Goal: Browse casually: Explore the website without a specific task or goal

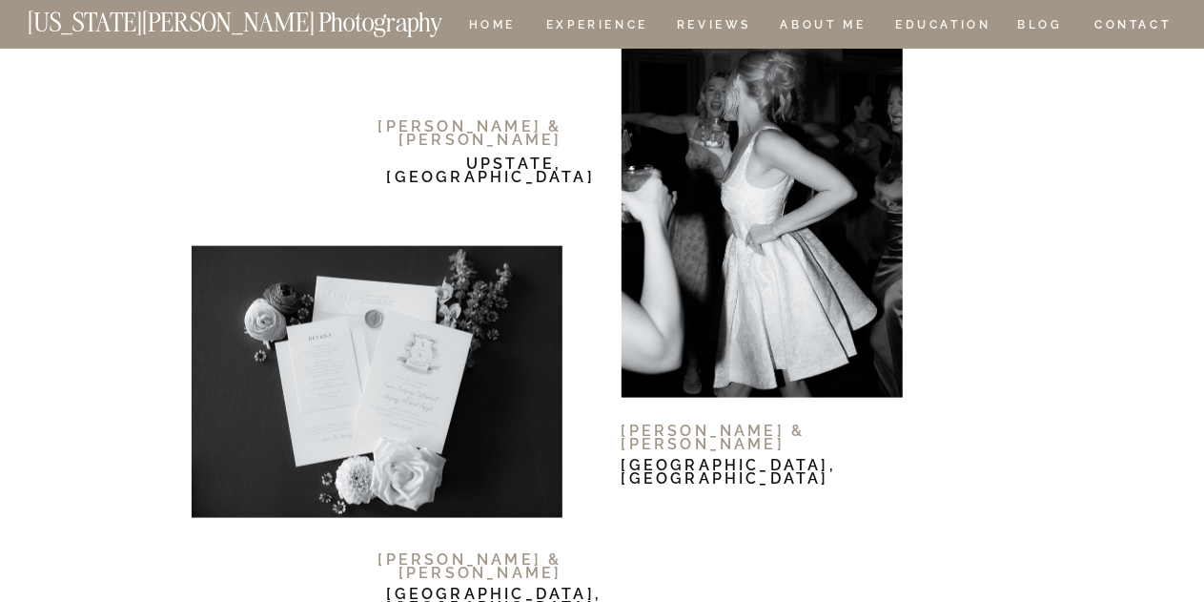
scroll to position [11870, 0]
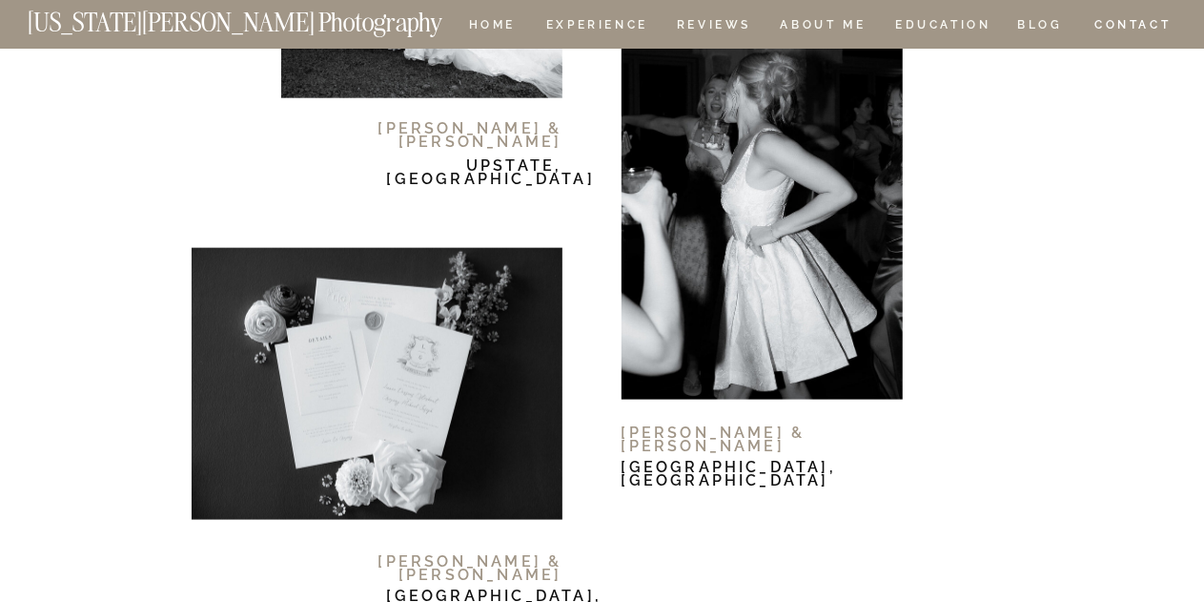
click at [442, 401] on div at bounding box center [377, 384] width 371 height 272
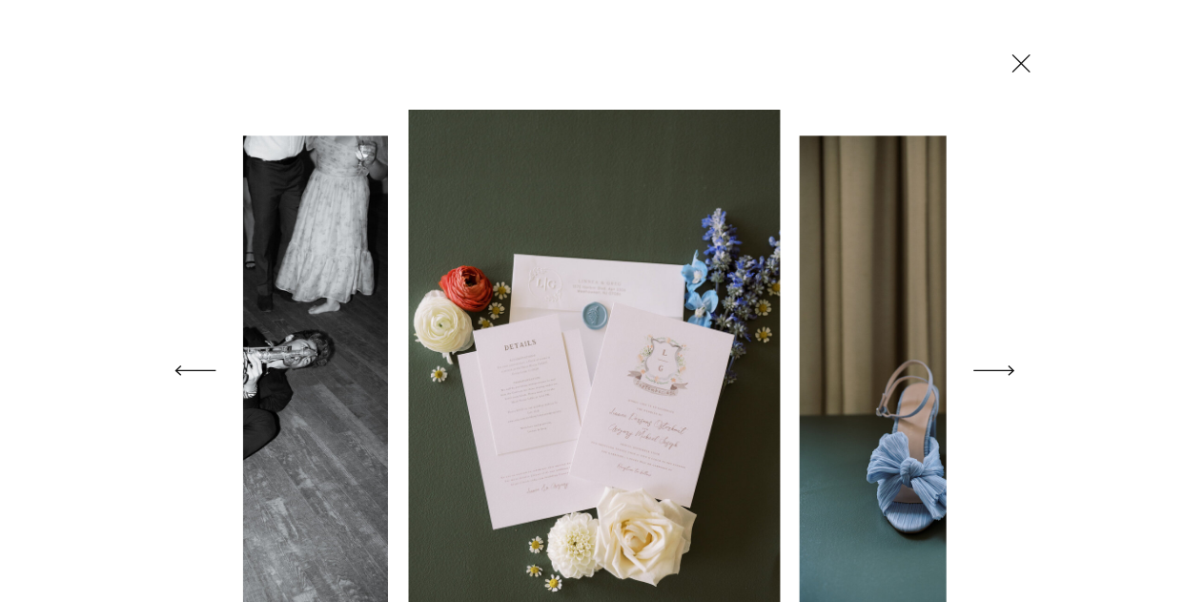
click at [993, 371] on icon at bounding box center [994, 370] width 53 height 75
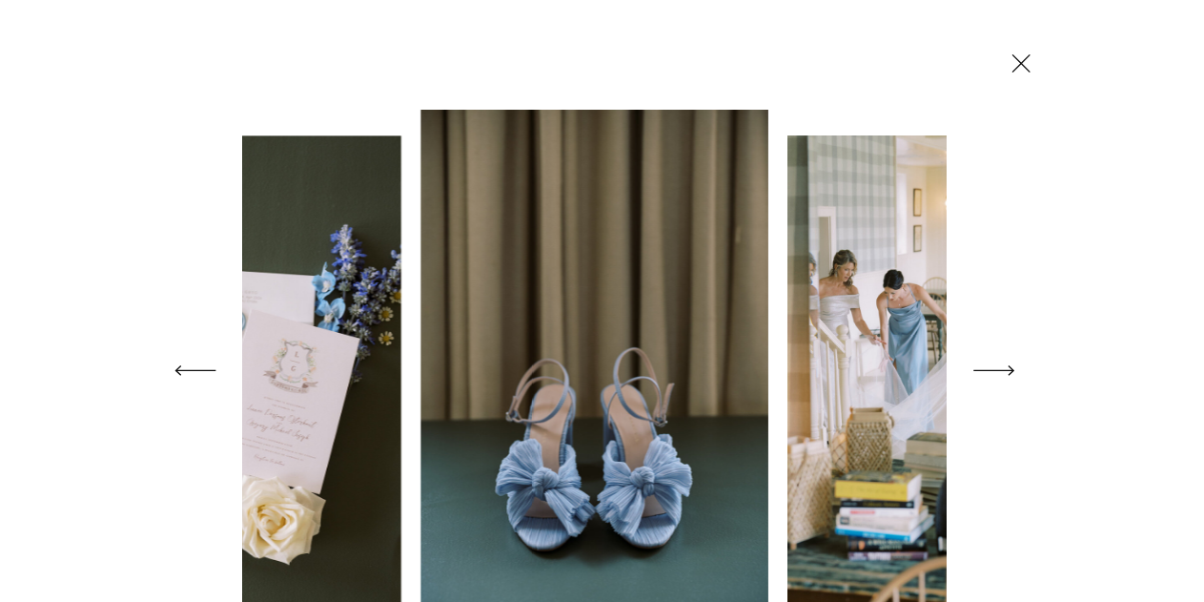
click at [993, 371] on icon at bounding box center [994, 370] width 53 height 75
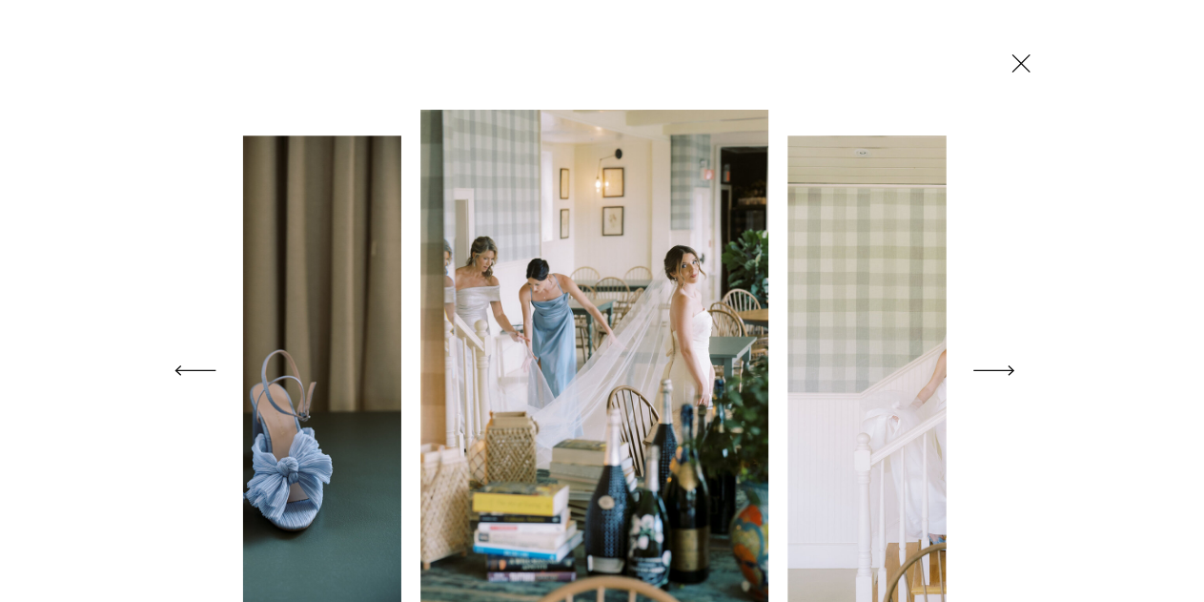
click at [993, 371] on icon at bounding box center [994, 370] width 53 height 75
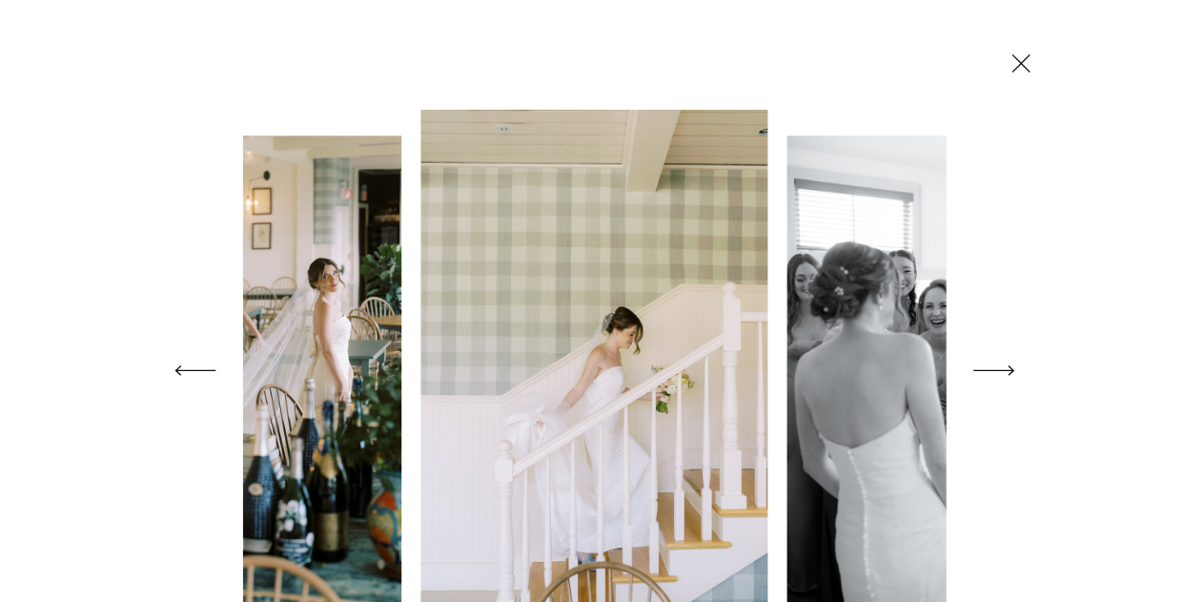
click at [993, 371] on icon at bounding box center [994, 370] width 53 height 75
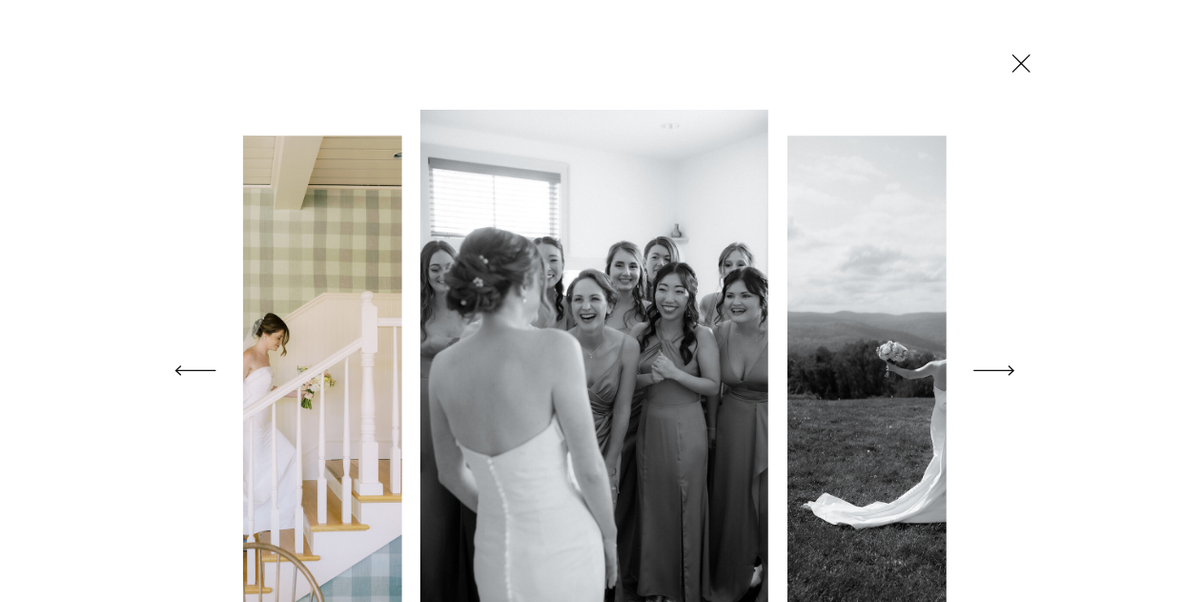
click at [993, 371] on icon at bounding box center [994, 370] width 53 height 75
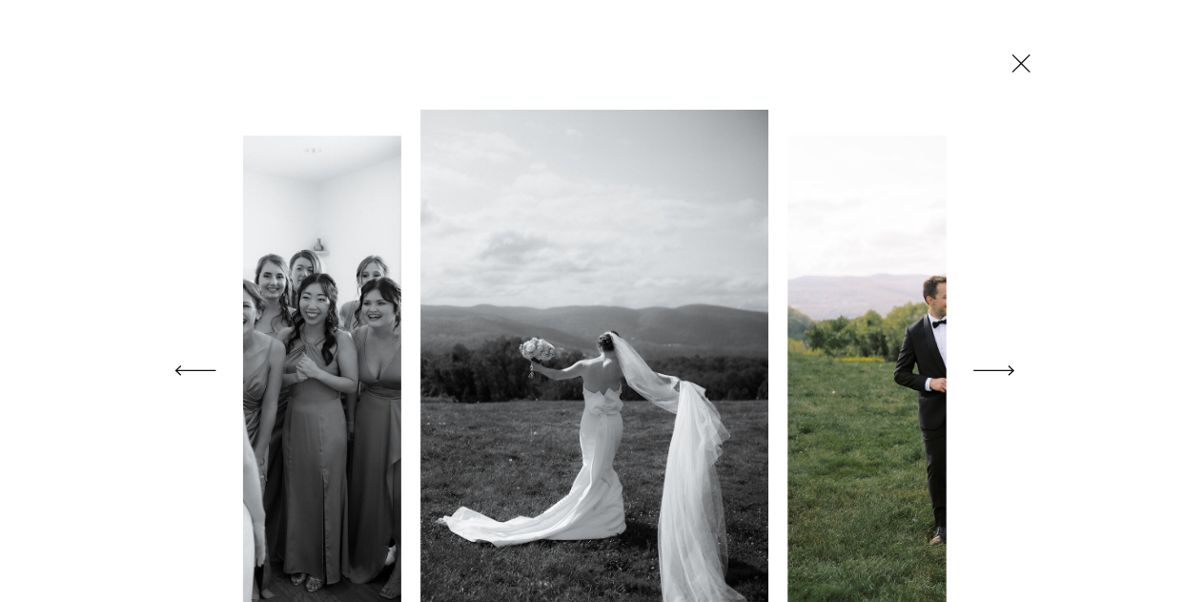
click at [993, 371] on icon at bounding box center [994, 370] width 53 height 75
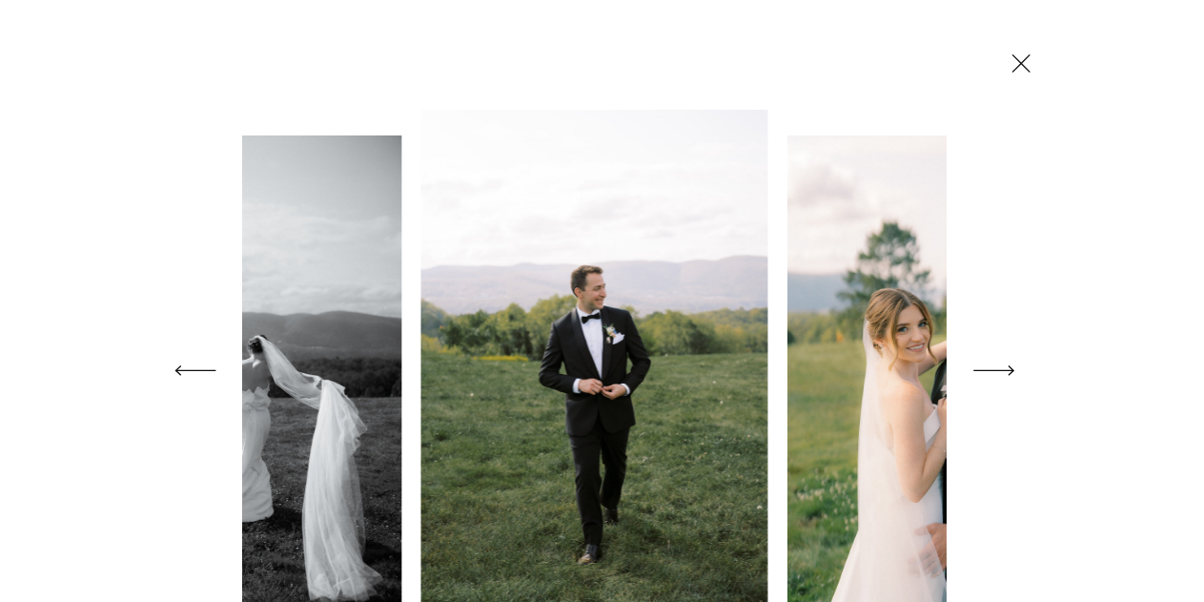
click at [993, 371] on icon at bounding box center [994, 370] width 53 height 75
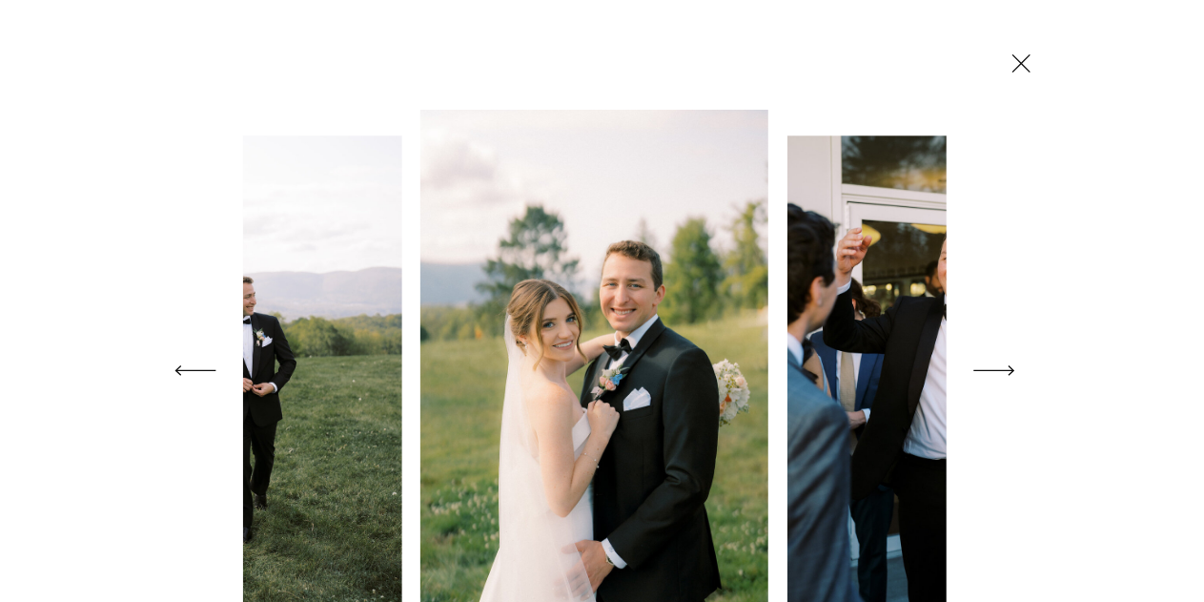
click at [993, 371] on icon at bounding box center [994, 370] width 53 height 75
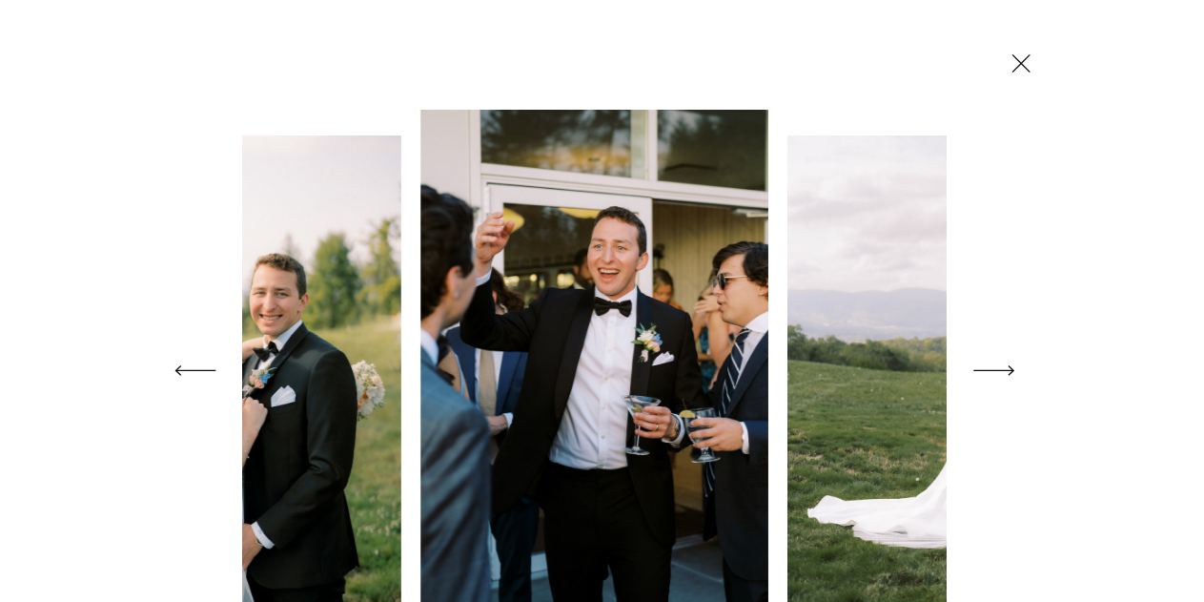
click at [993, 371] on icon at bounding box center [994, 370] width 53 height 75
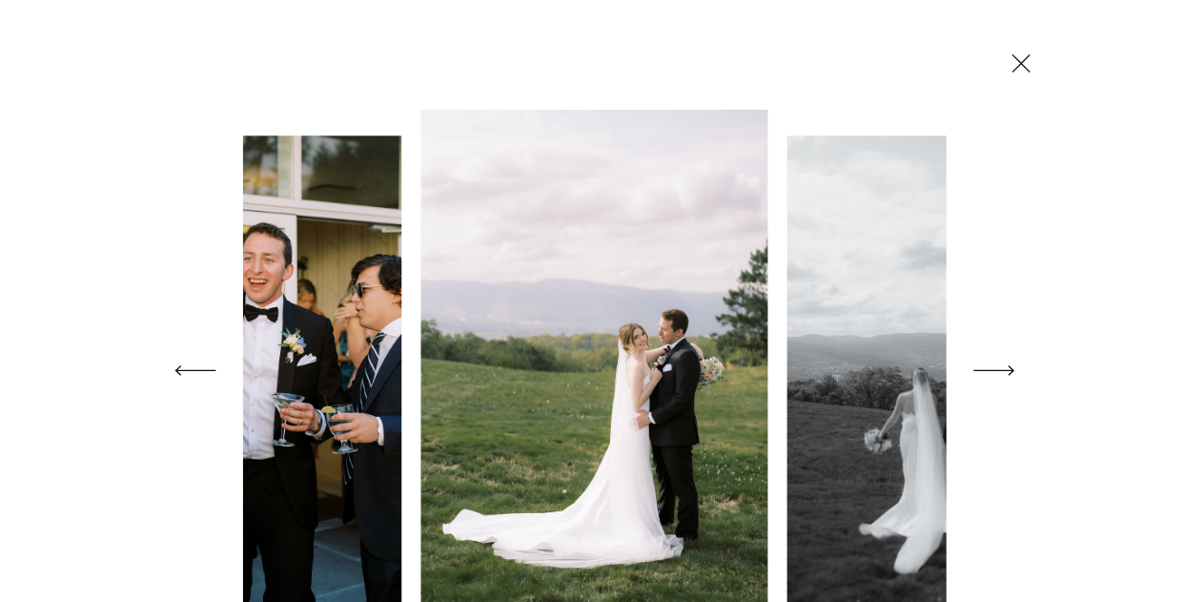
click at [993, 371] on icon at bounding box center [994, 370] width 53 height 75
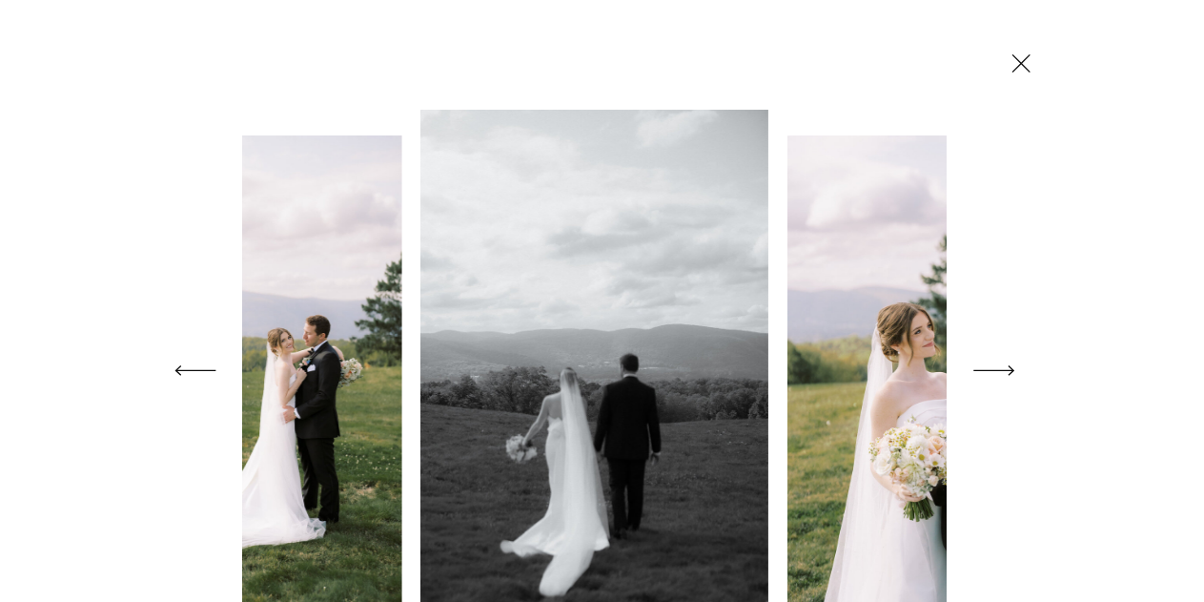
click at [993, 371] on icon at bounding box center [994, 370] width 53 height 75
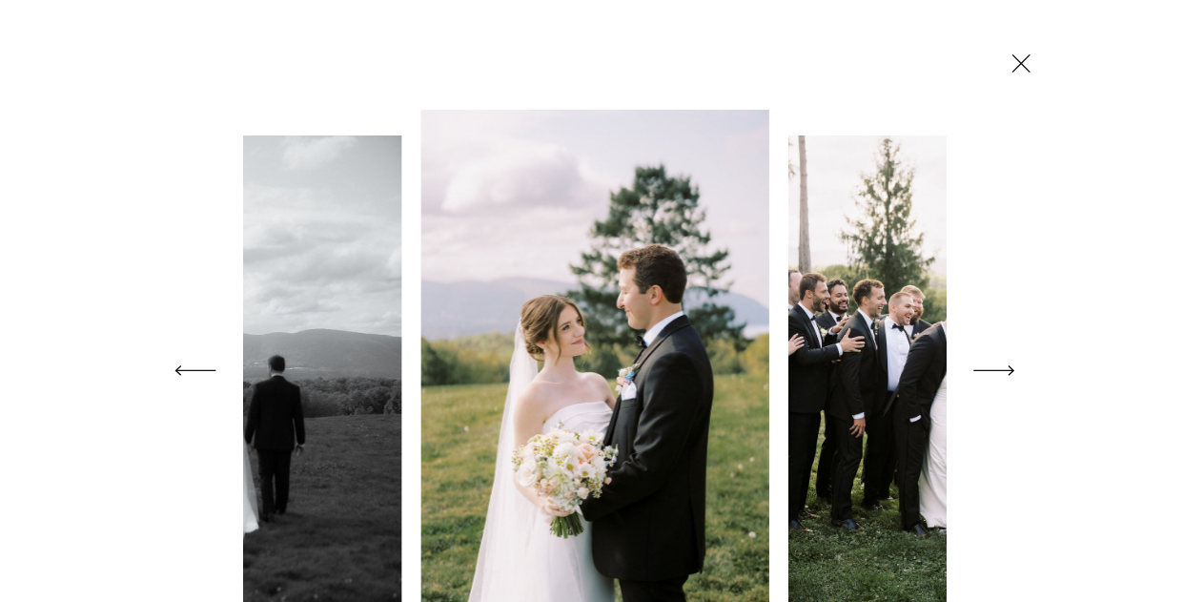
click at [993, 371] on icon at bounding box center [994, 370] width 53 height 75
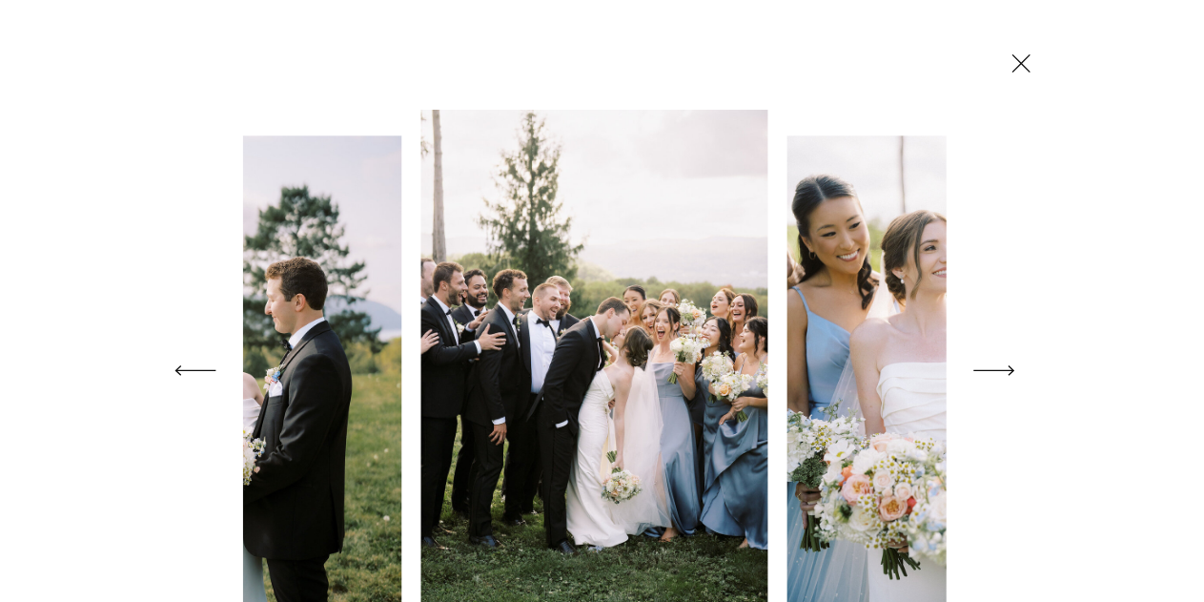
click at [993, 371] on icon at bounding box center [994, 370] width 53 height 75
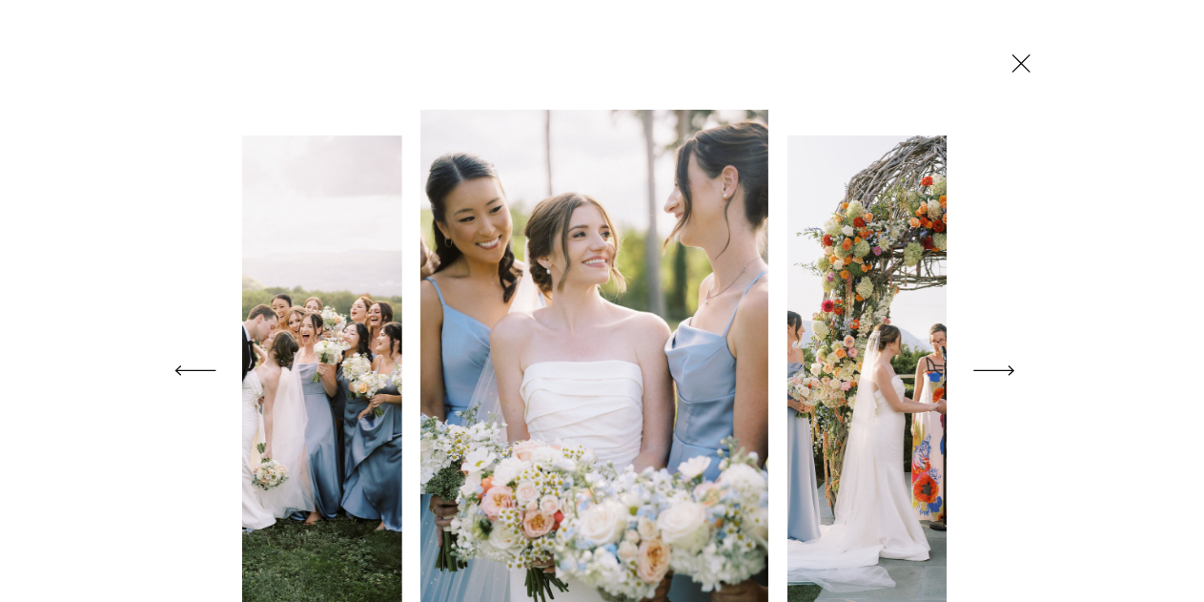
click at [993, 371] on icon at bounding box center [994, 370] width 53 height 75
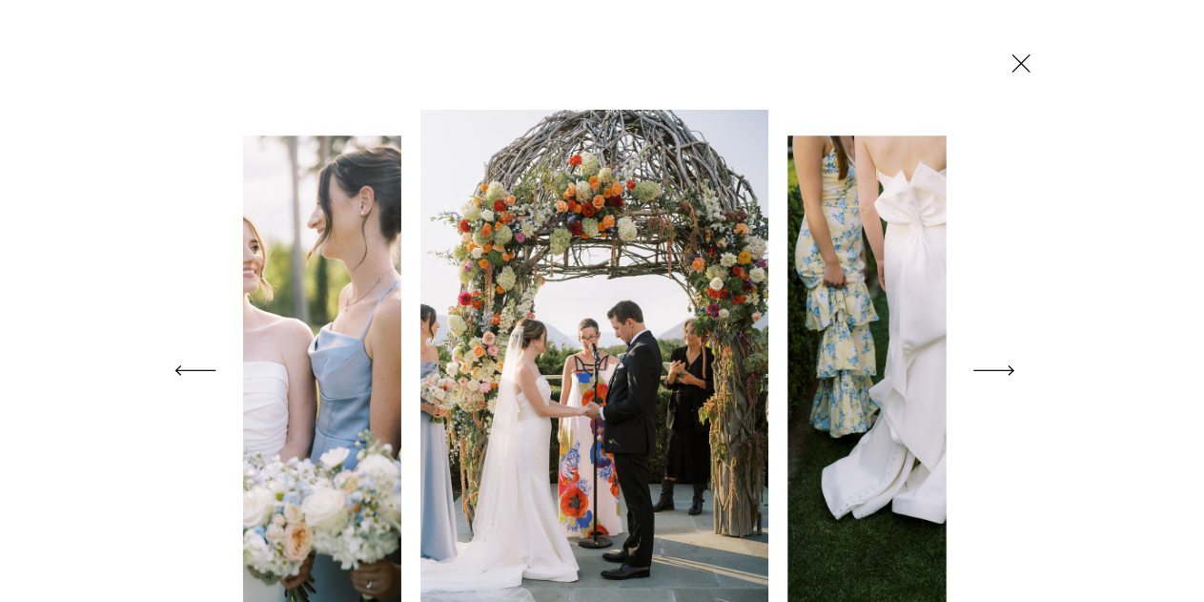
click at [993, 371] on icon at bounding box center [994, 370] width 53 height 75
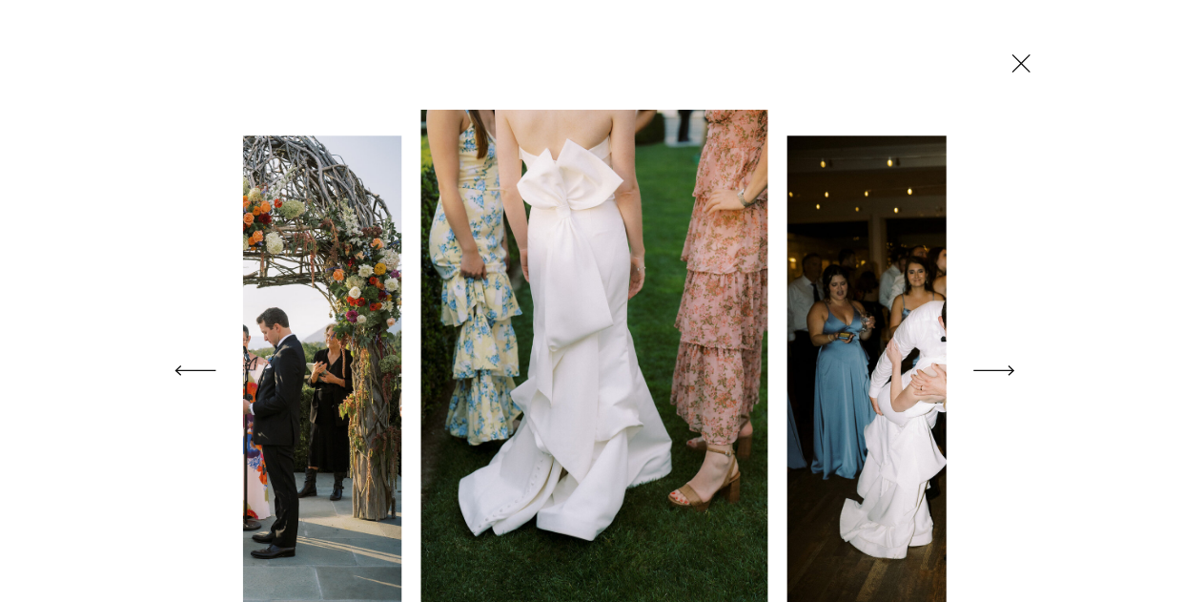
click at [993, 371] on icon at bounding box center [994, 370] width 53 height 75
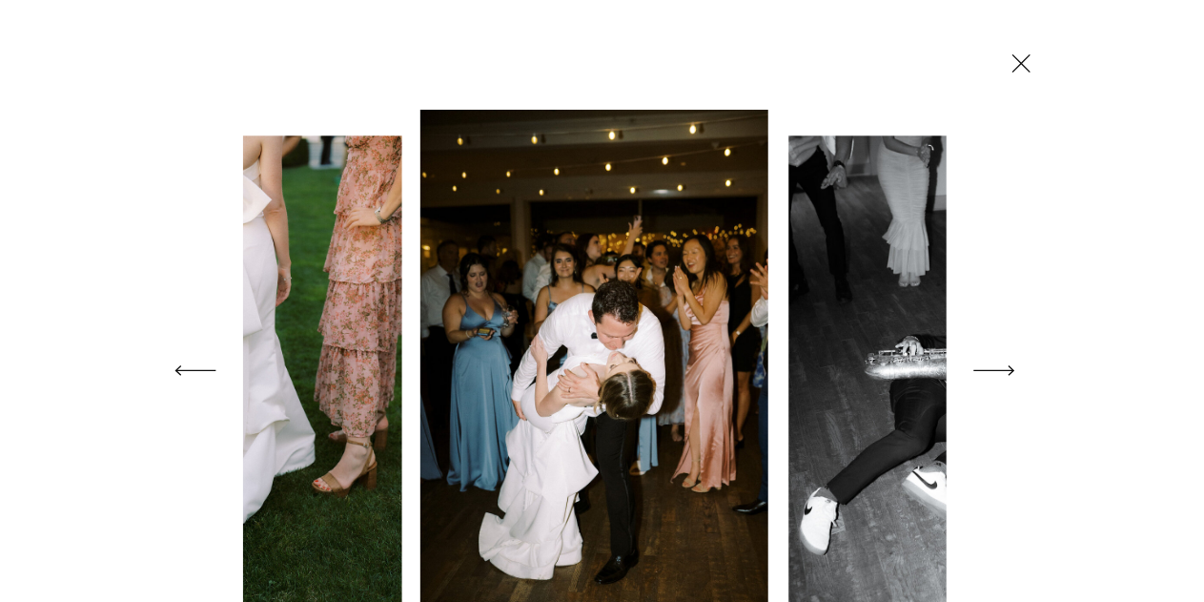
click at [993, 371] on icon at bounding box center [994, 370] width 53 height 75
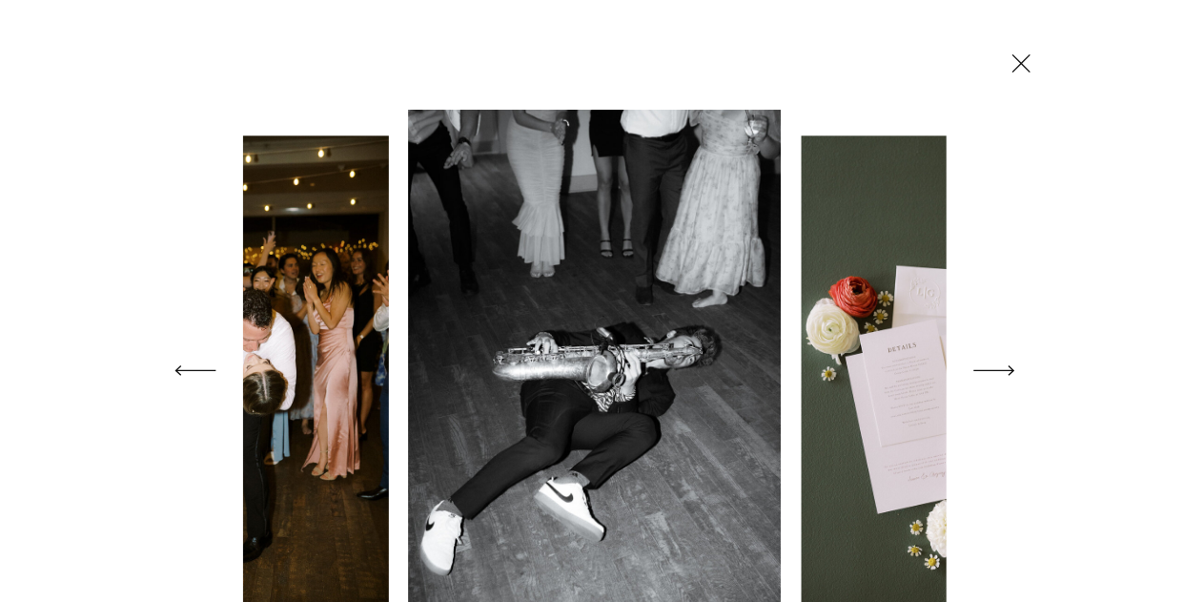
click at [993, 371] on icon at bounding box center [994, 370] width 53 height 75
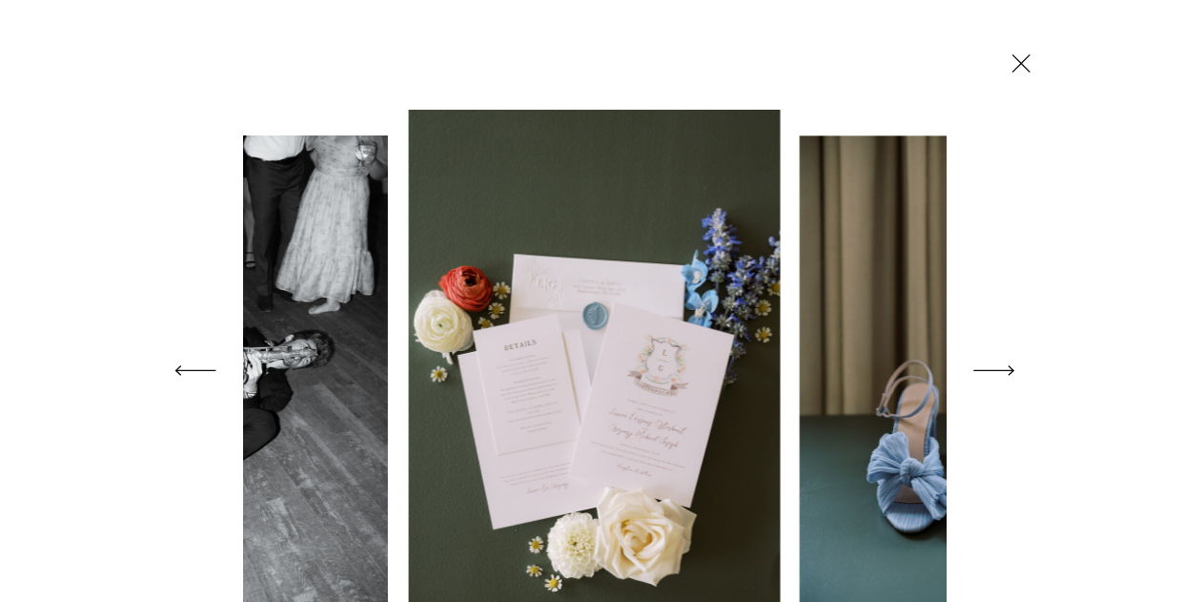
click at [993, 371] on icon at bounding box center [994, 370] width 53 height 75
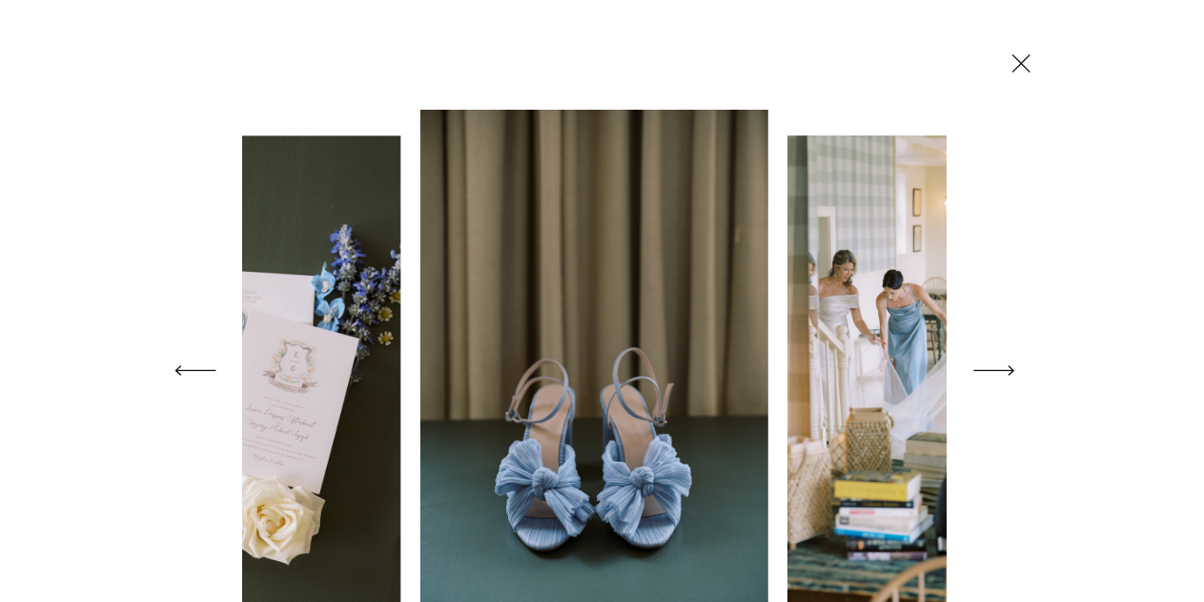
click at [1010, 60] on icon at bounding box center [1021, 63] width 31 height 33
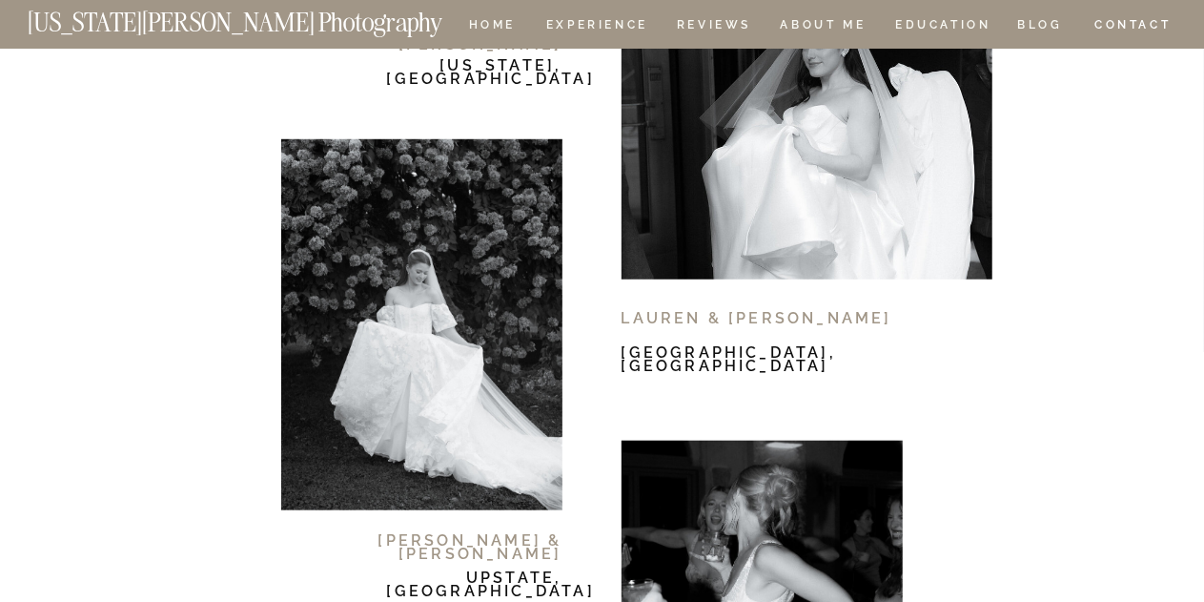
scroll to position [11462, 0]
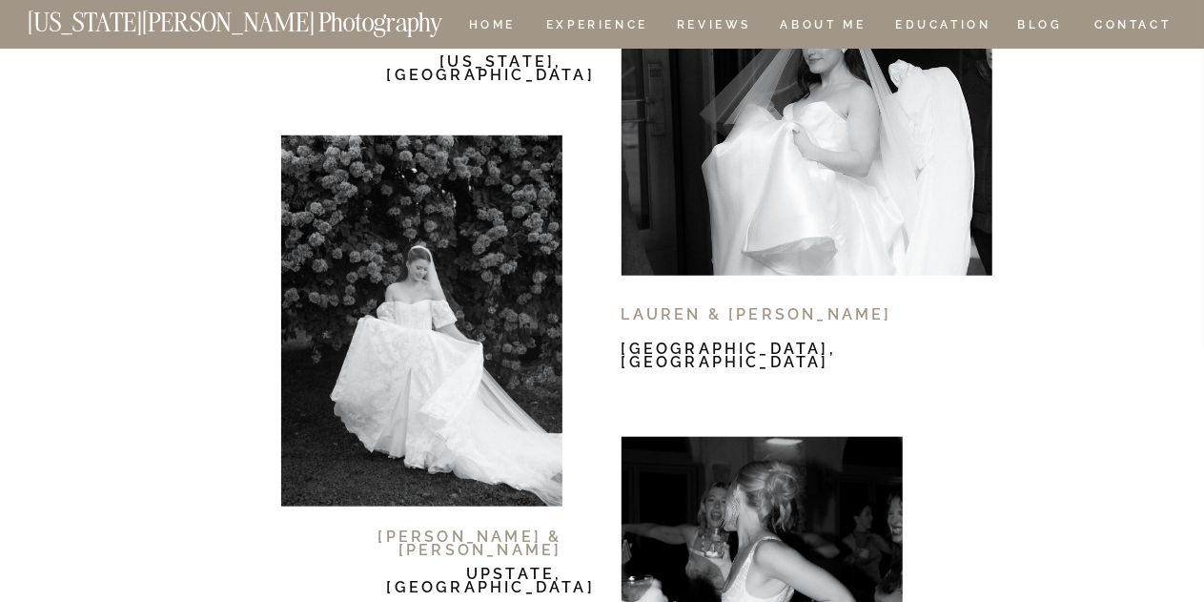
click at [486, 424] on div at bounding box center [421, 320] width 281 height 371
click at [500, 538] on h1 "[PERSON_NAME] & [PERSON_NAME]" at bounding box center [437, 541] width 251 height 23
click at [500, 571] on h1 "Upstate, [GEOGRAPHIC_DATA]" at bounding box center [474, 578] width 175 height 23
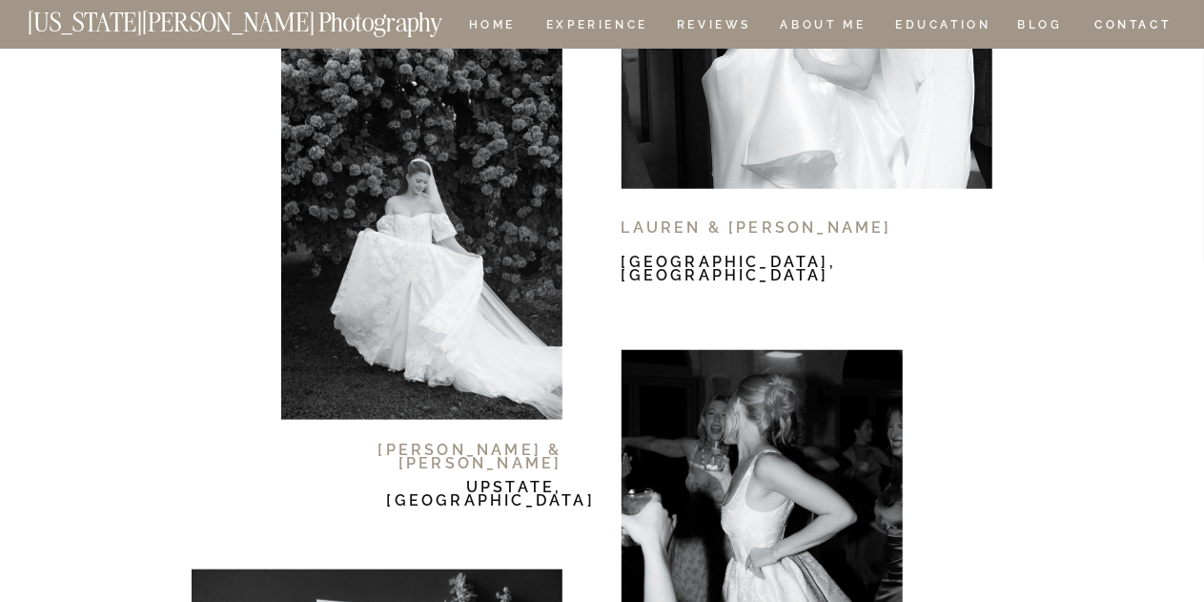
scroll to position [11550, 0]
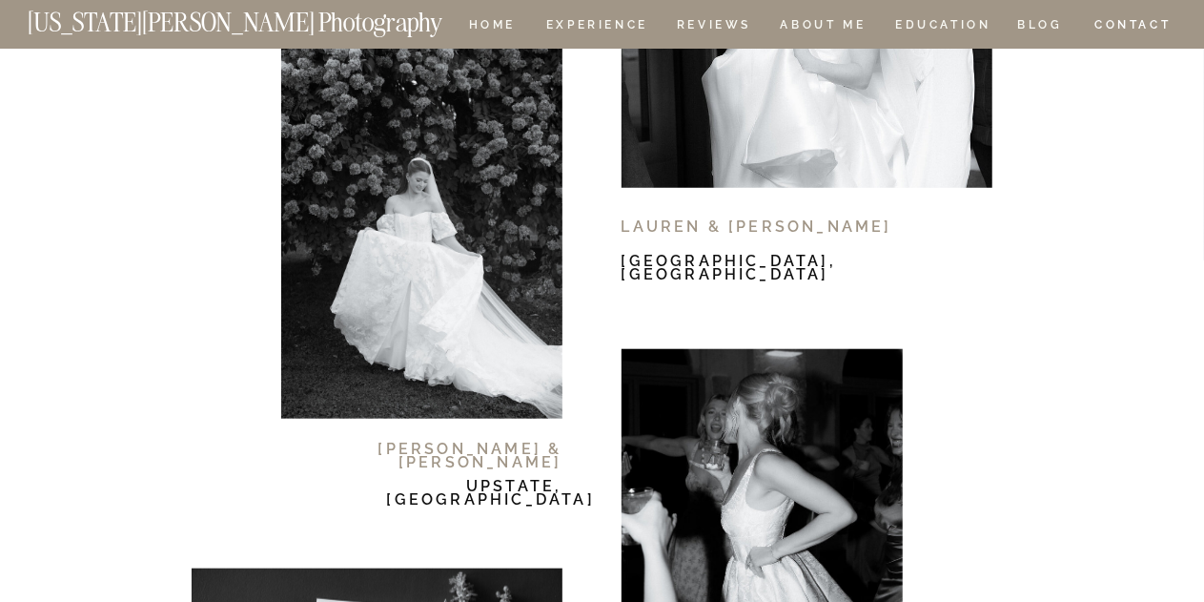
click at [395, 184] on div at bounding box center [421, 233] width 281 height 371
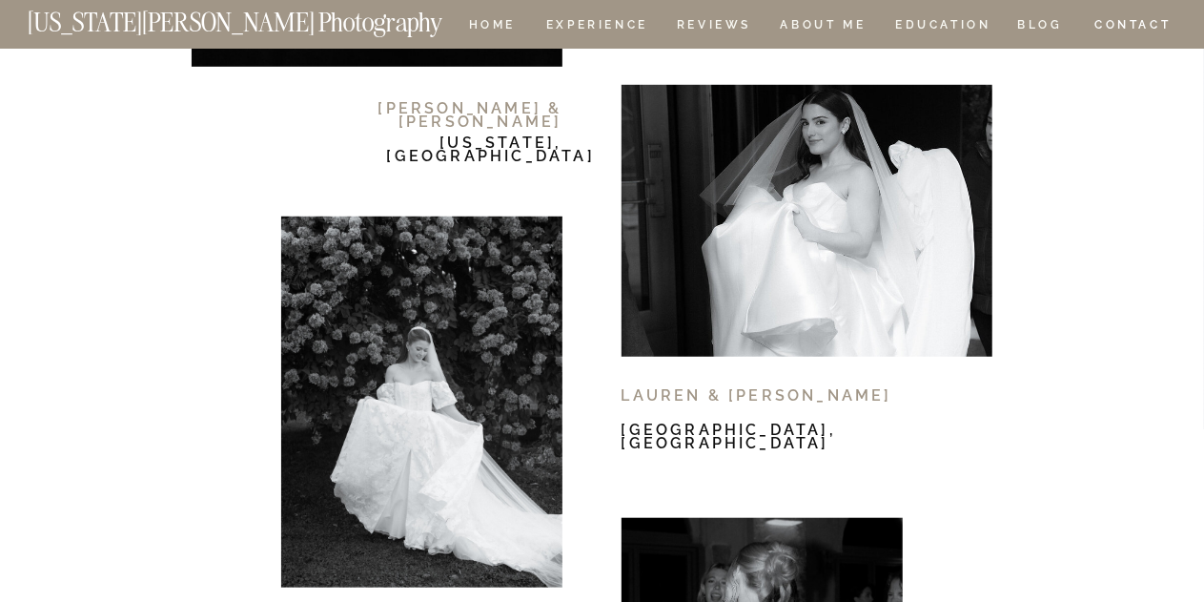
scroll to position [11353, 0]
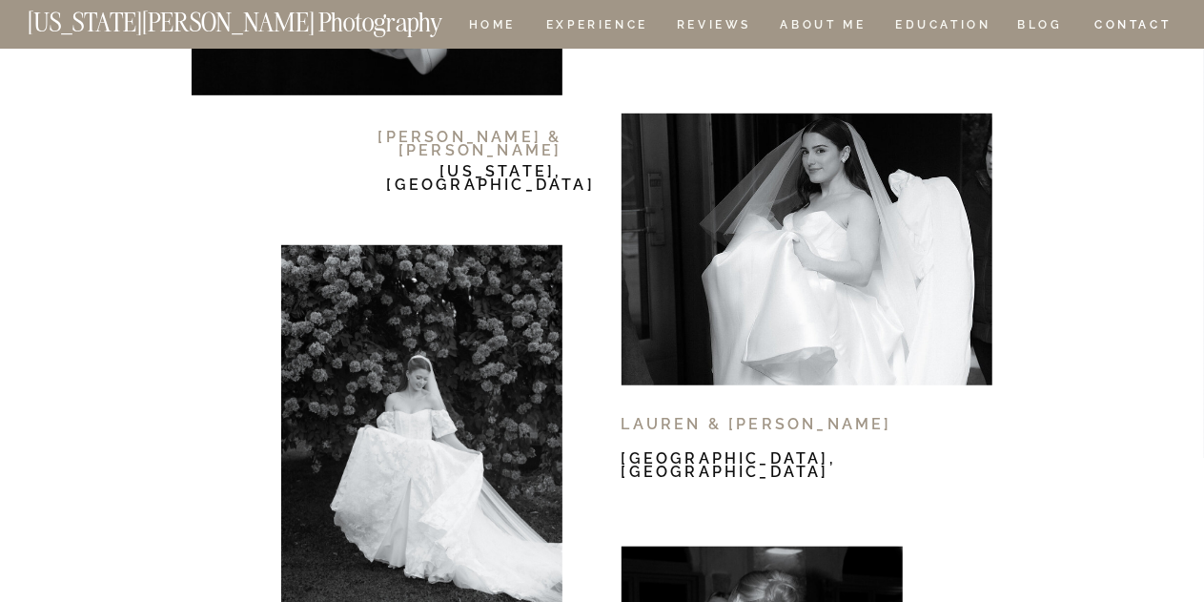
click at [845, 220] on div at bounding box center [807, 249] width 371 height 272
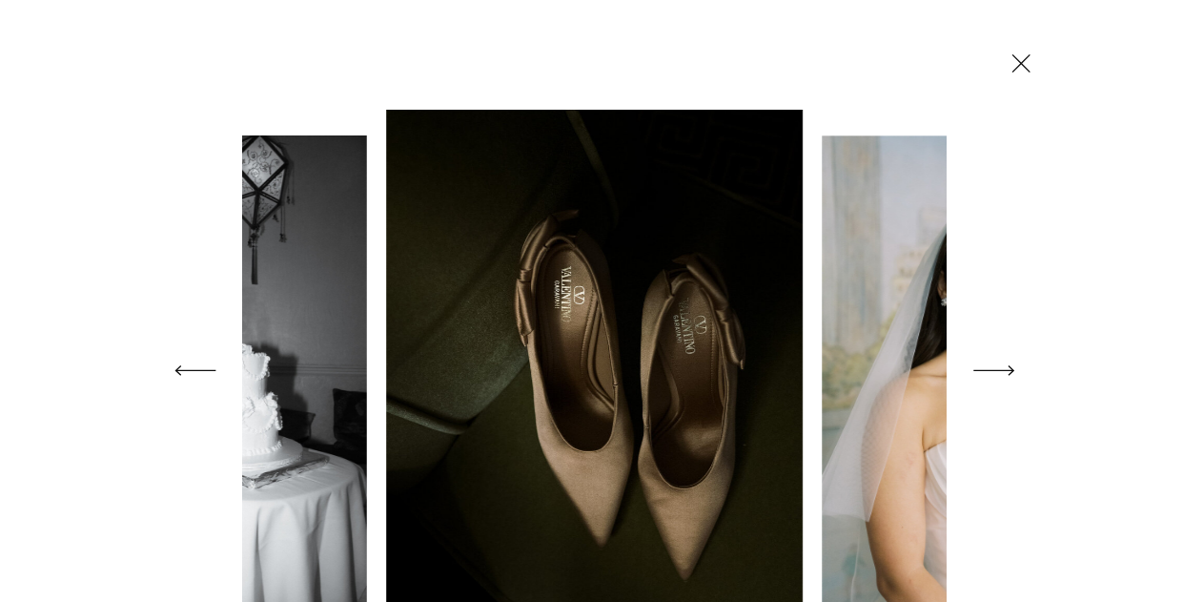
click at [1004, 367] on icon at bounding box center [994, 370] width 53 height 75
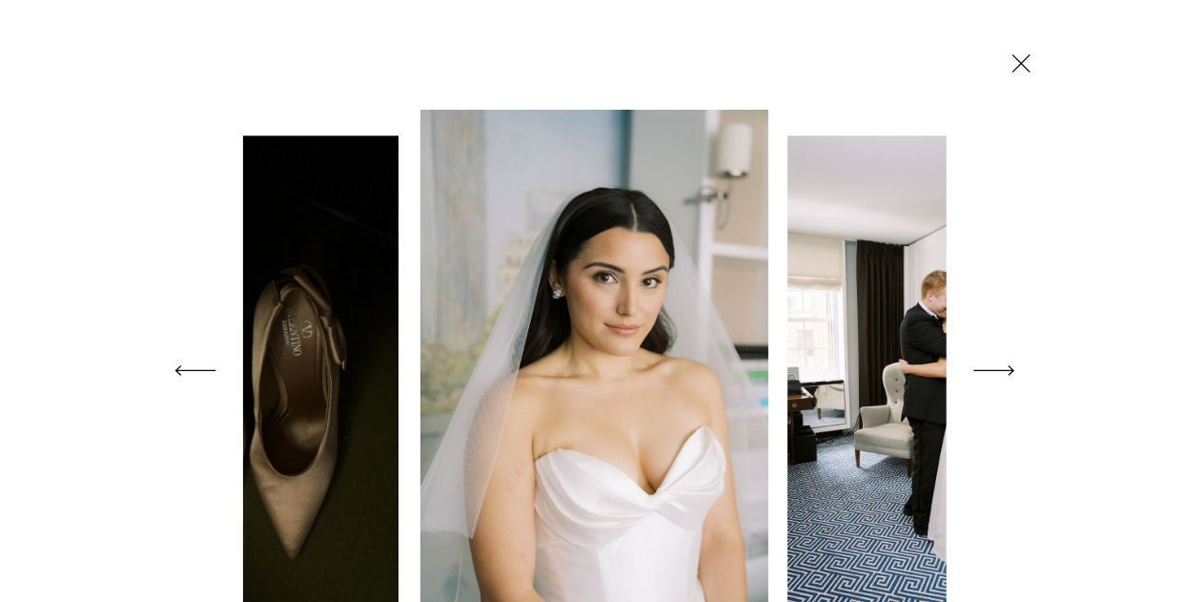
click at [1004, 367] on icon at bounding box center [994, 370] width 53 height 75
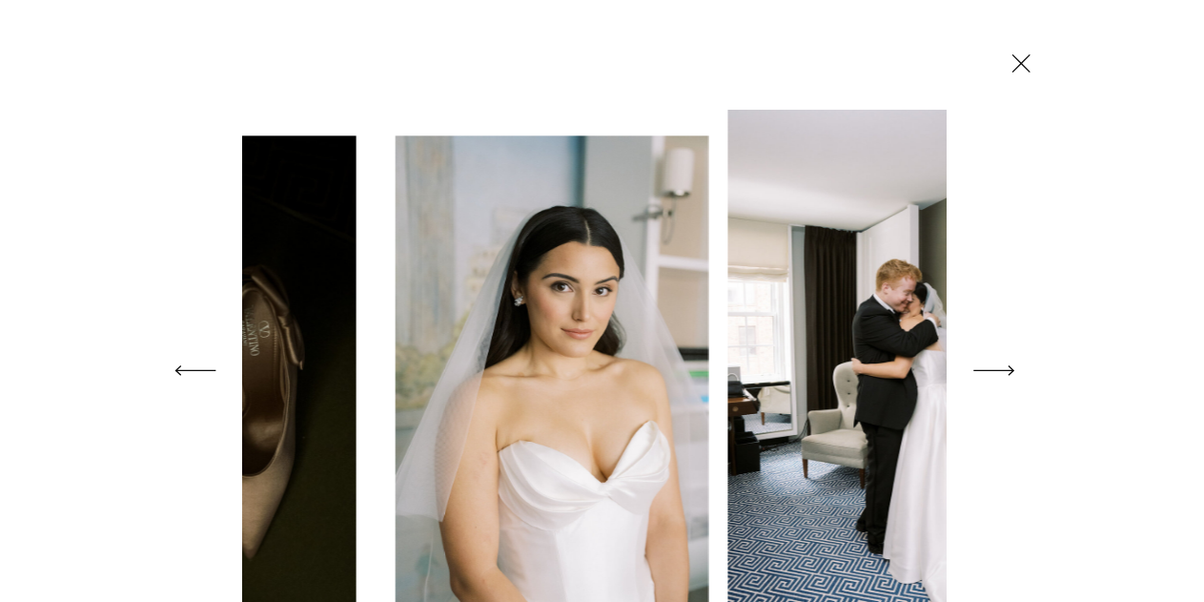
click at [1004, 367] on icon at bounding box center [994, 370] width 53 height 75
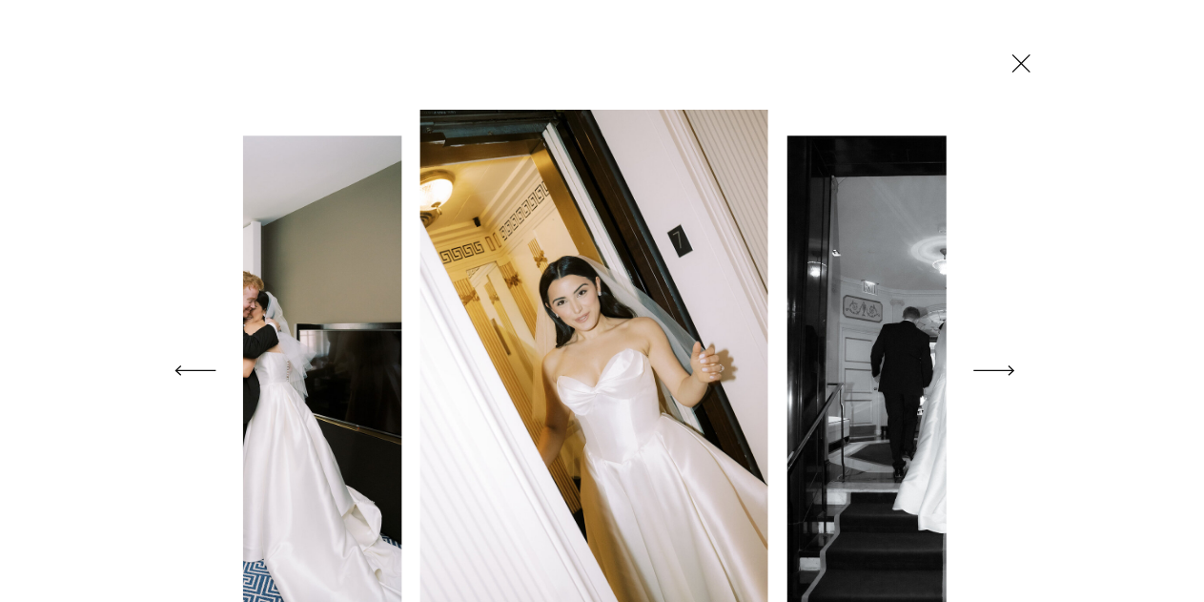
click at [1004, 367] on icon at bounding box center [994, 370] width 53 height 75
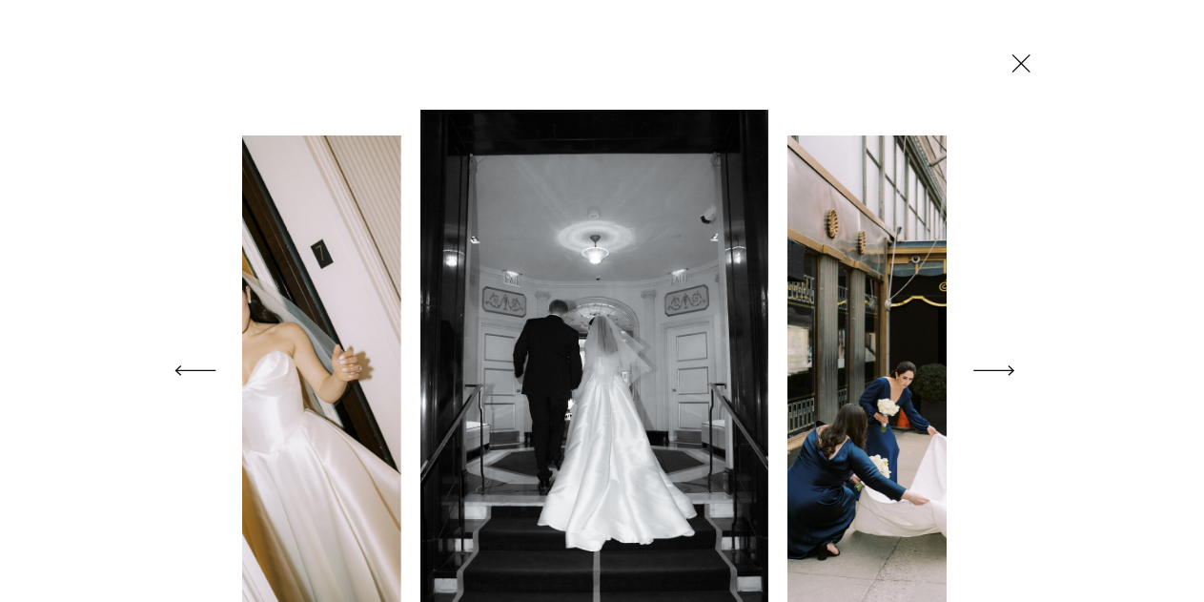
click at [1004, 367] on icon at bounding box center [994, 370] width 53 height 75
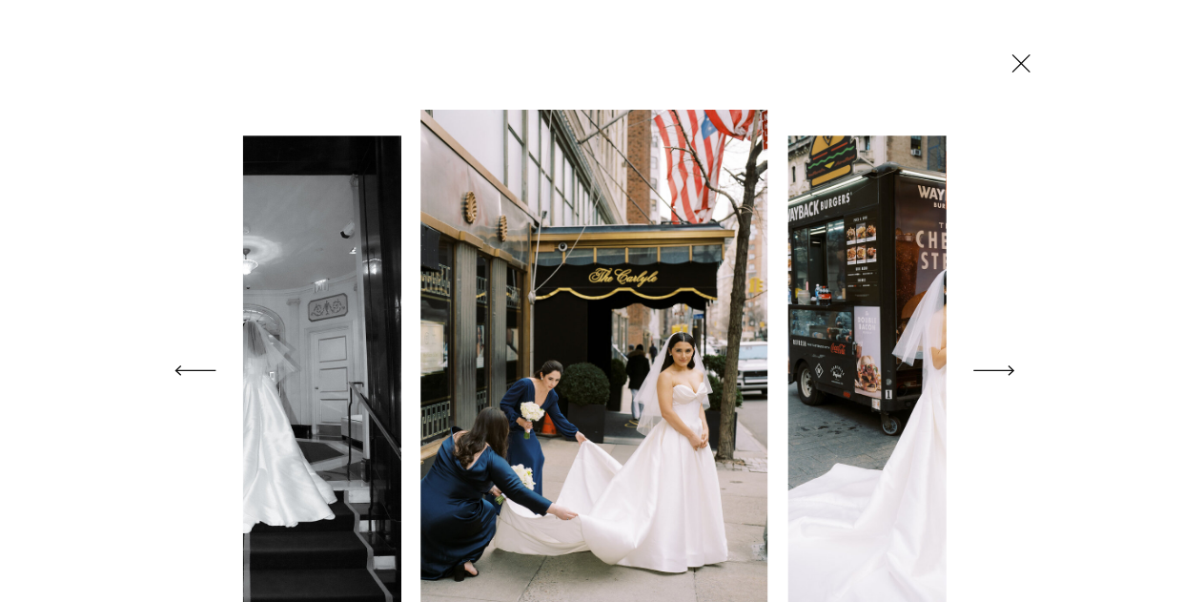
click at [1004, 367] on icon at bounding box center [994, 370] width 53 height 75
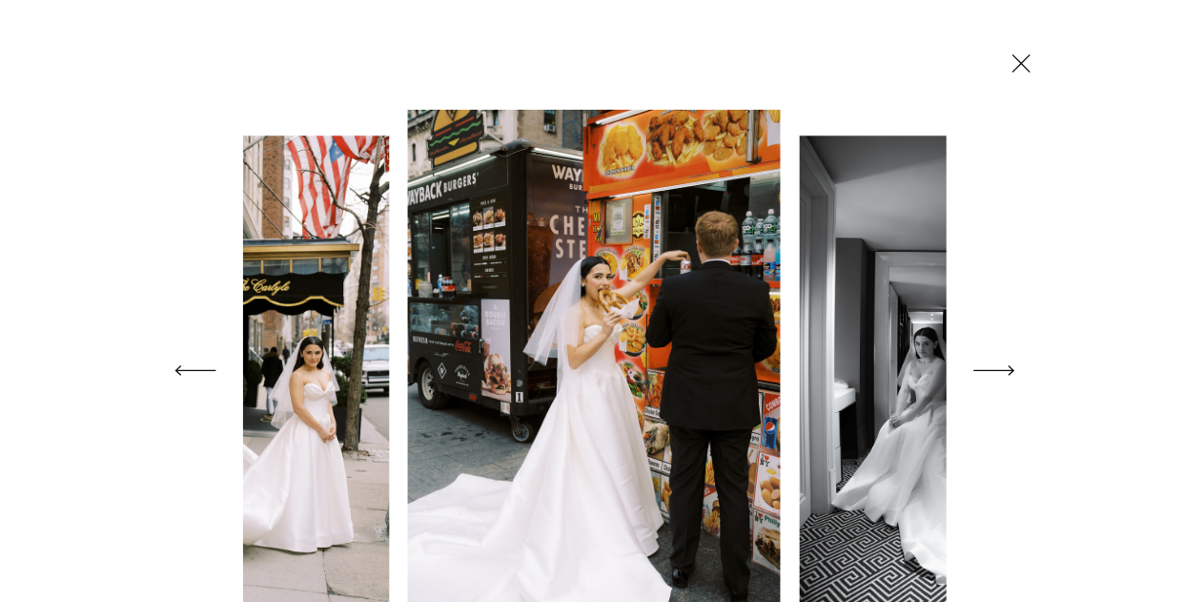
click at [1004, 367] on icon at bounding box center [994, 370] width 53 height 75
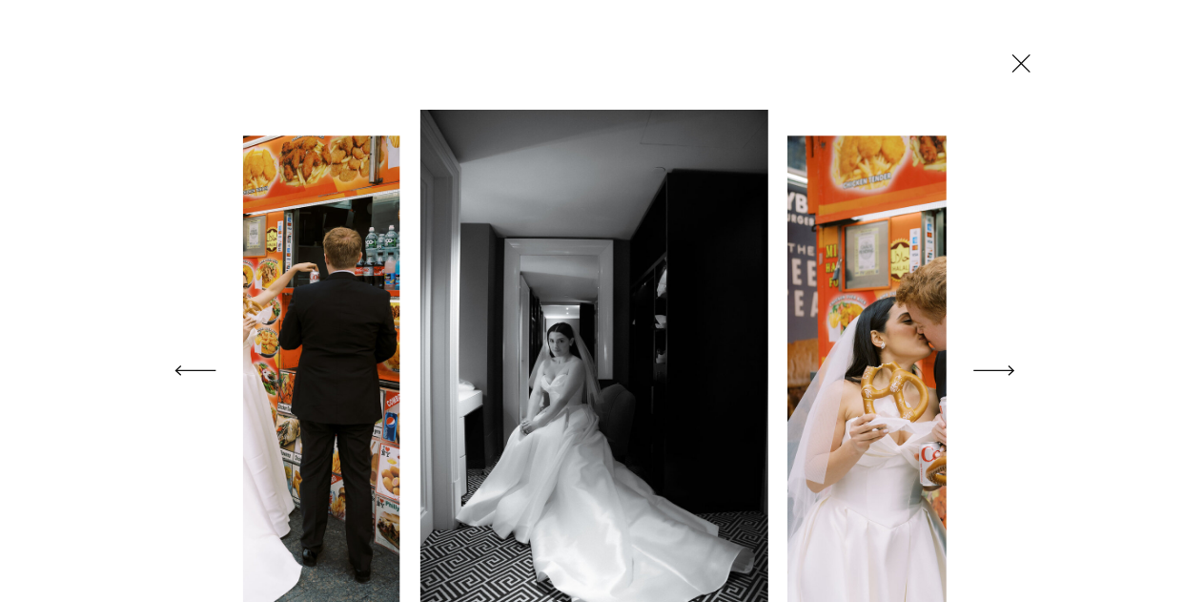
click at [1004, 367] on icon at bounding box center [994, 370] width 53 height 75
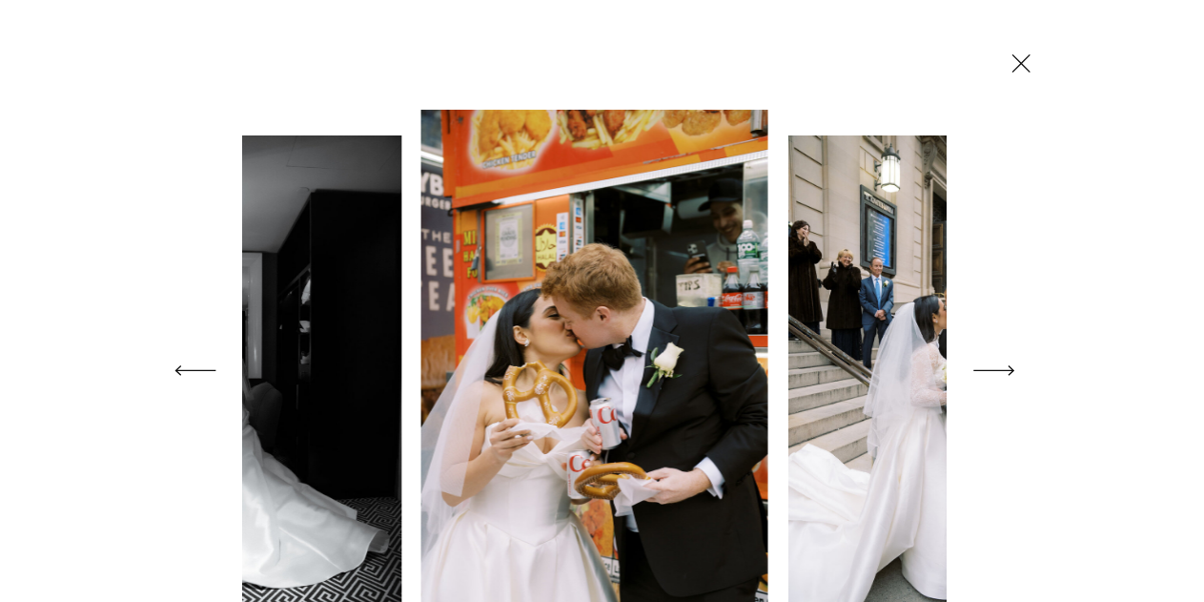
click at [1004, 367] on icon at bounding box center [994, 370] width 53 height 75
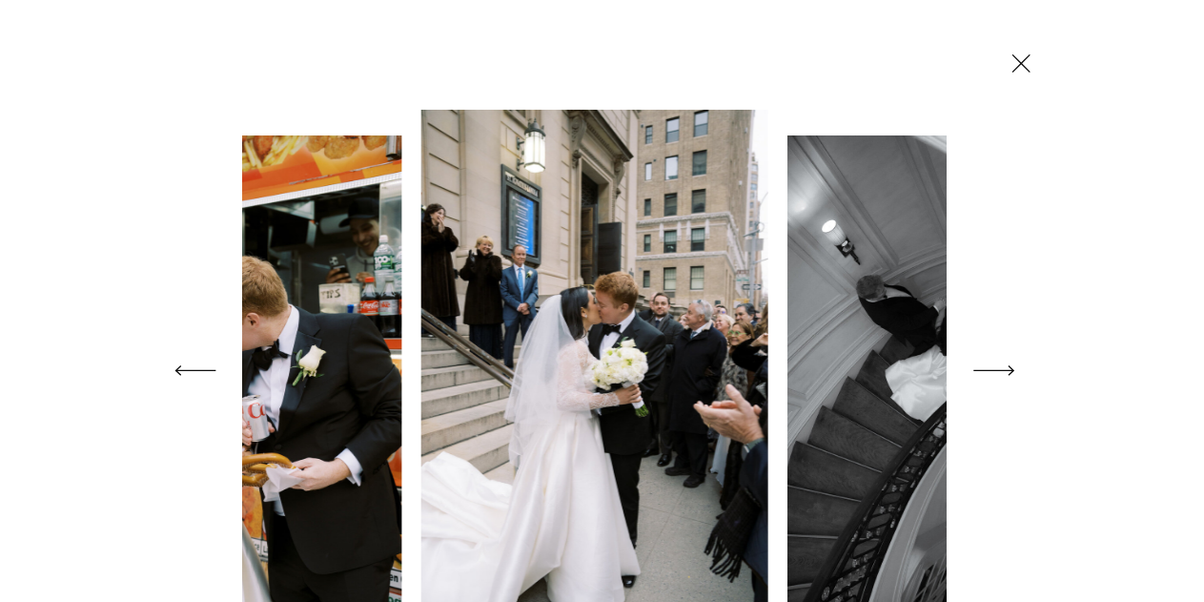
click at [1004, 367] on icon at bounding box center [994, 370] width 53 height 75
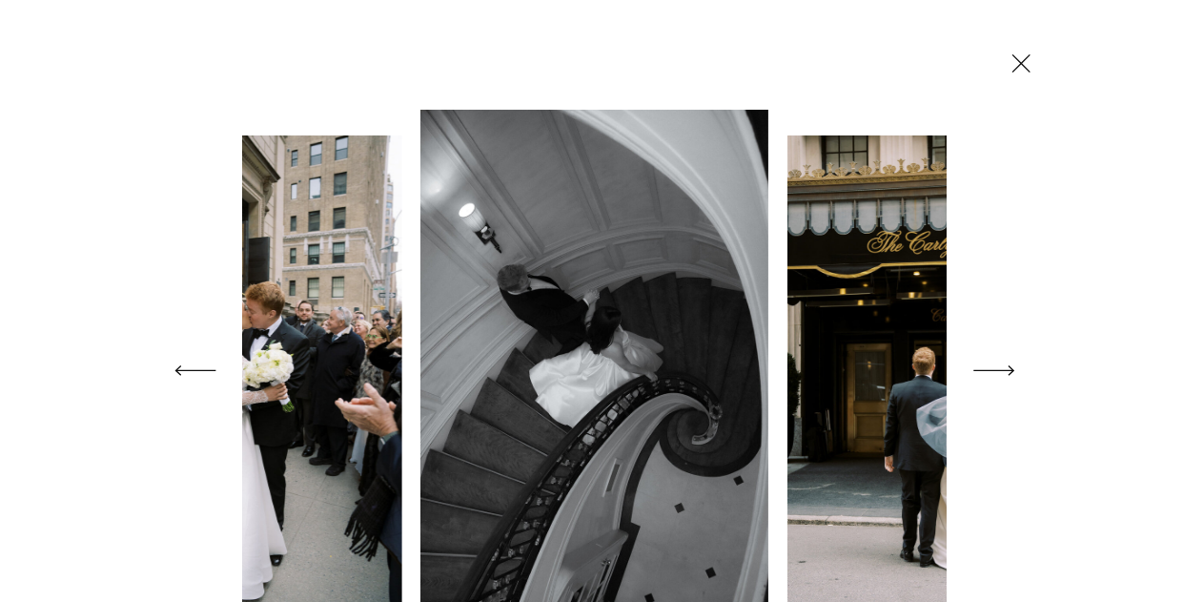
click at [1004, 367] on icon at bounding box center [994, 370] width 53 height 75
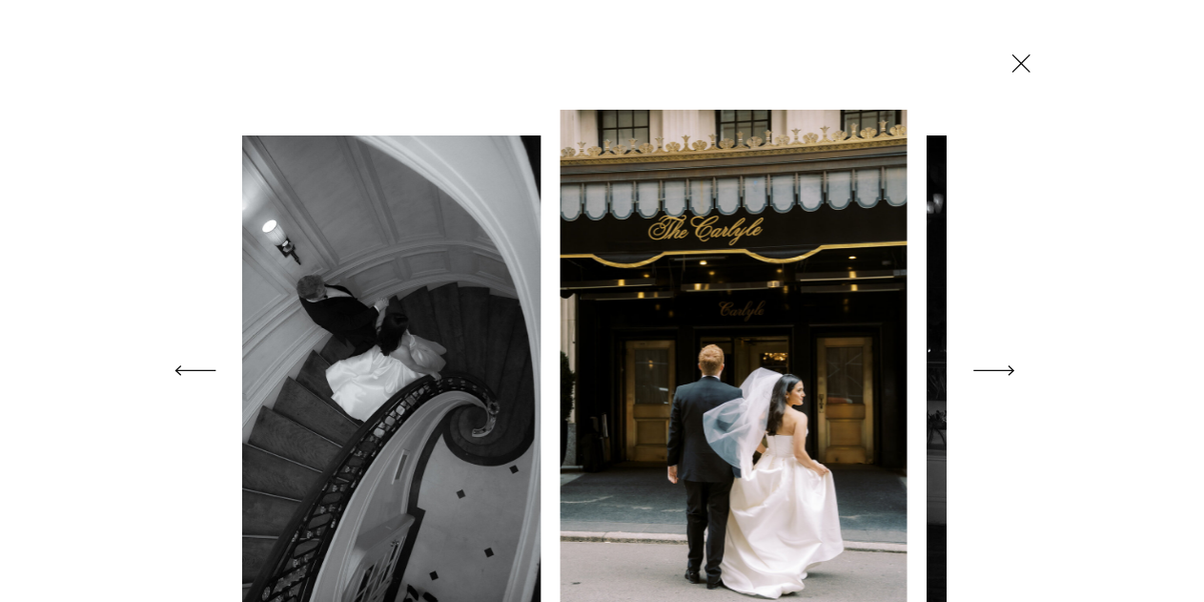
click at [1004, 367] on icon at bounding box center [994, 370] width 53 height 75
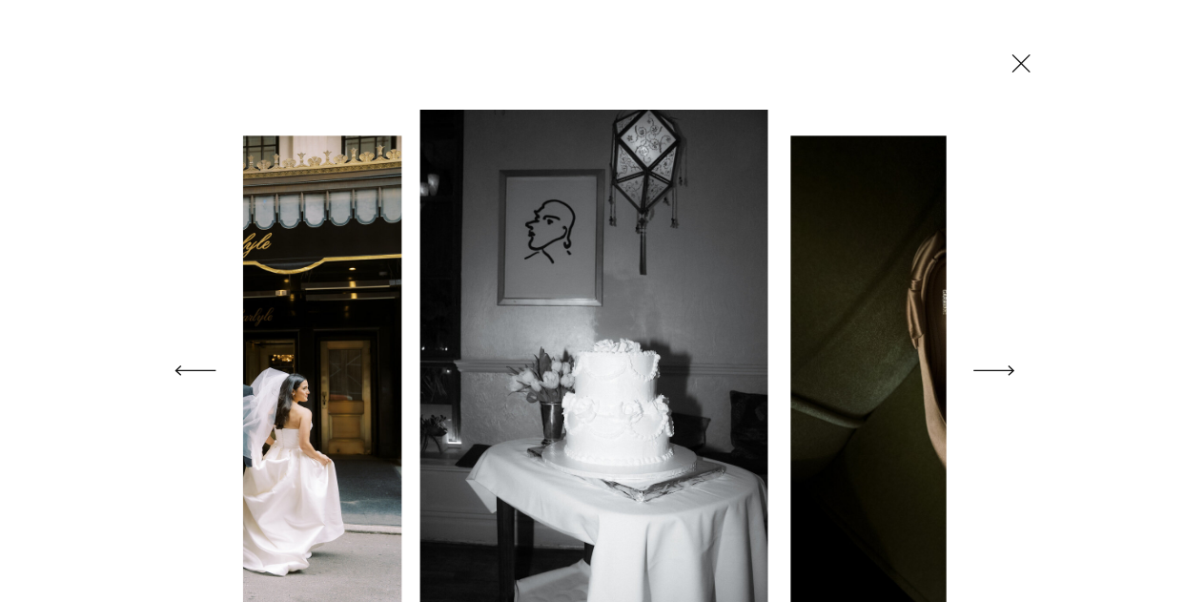
click at [1004, 367] on icon at bounding box center [994, 370] width 53 height 75
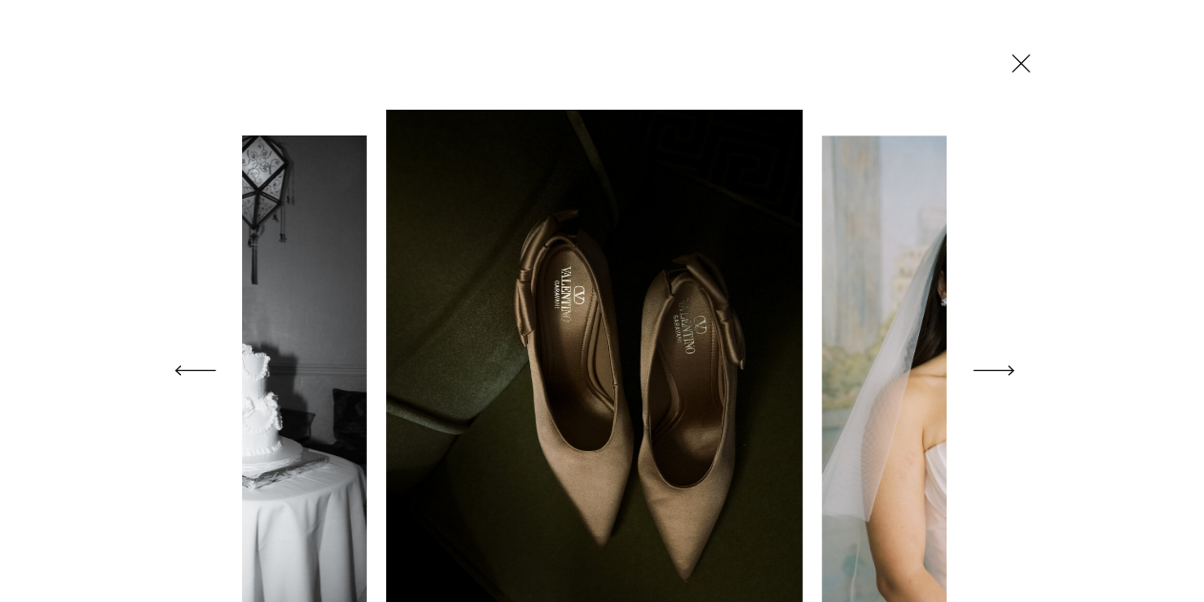
click at [1004, 367] on icon at bounding box center [994, 370] width 53 height 75
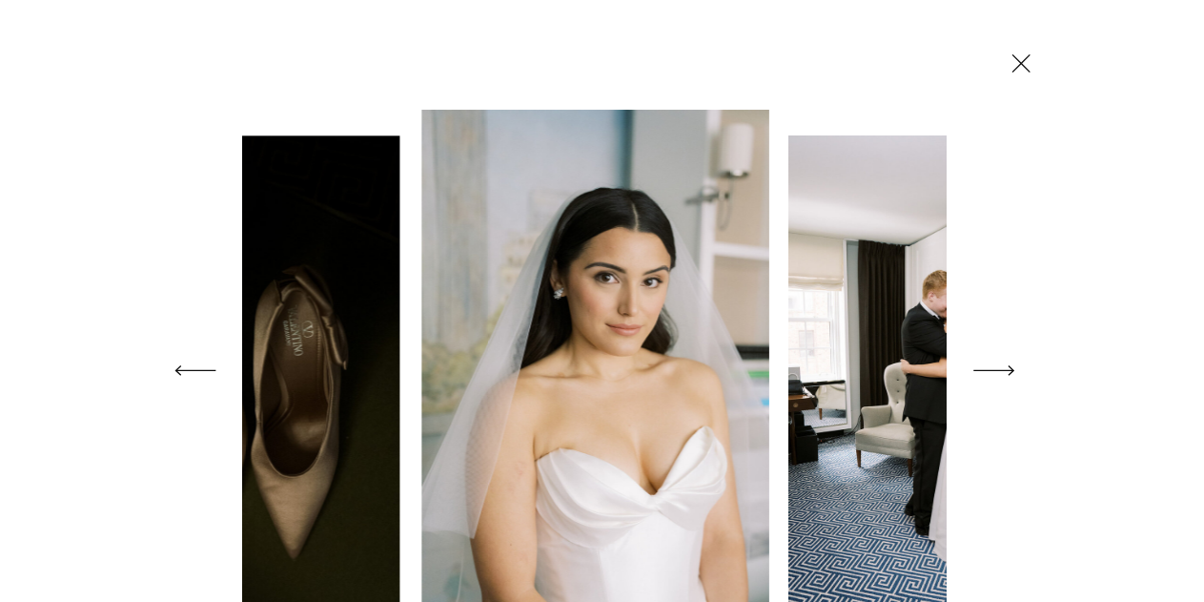
scroll to position [11566, 0]
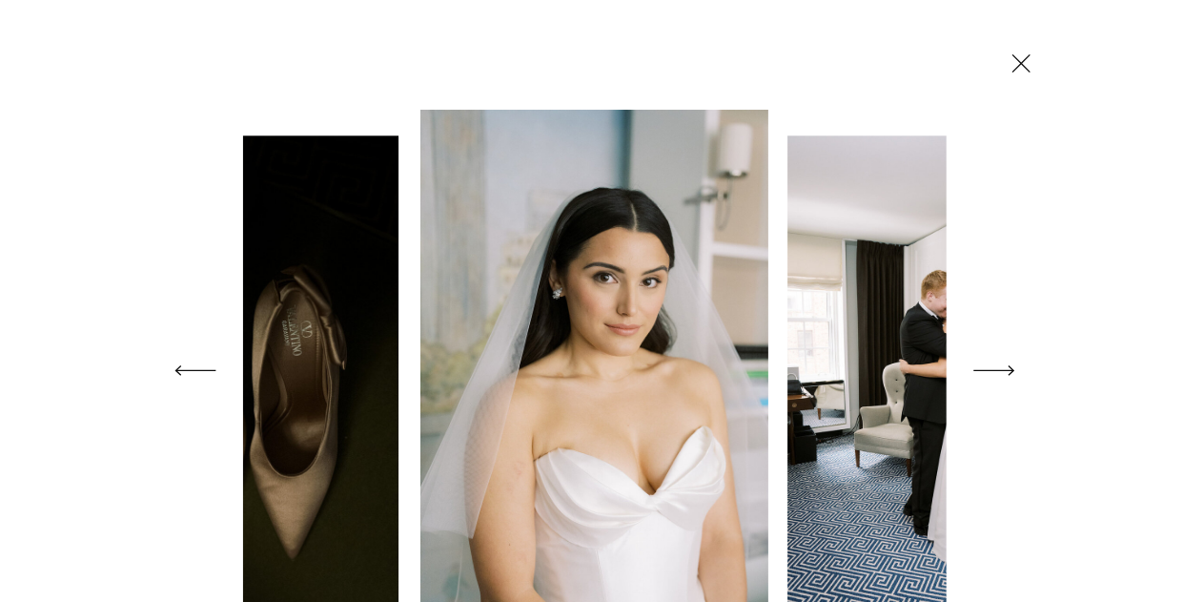
click at [1023, 70] on icon at bounding box center [1021, 63] width 31 height 33
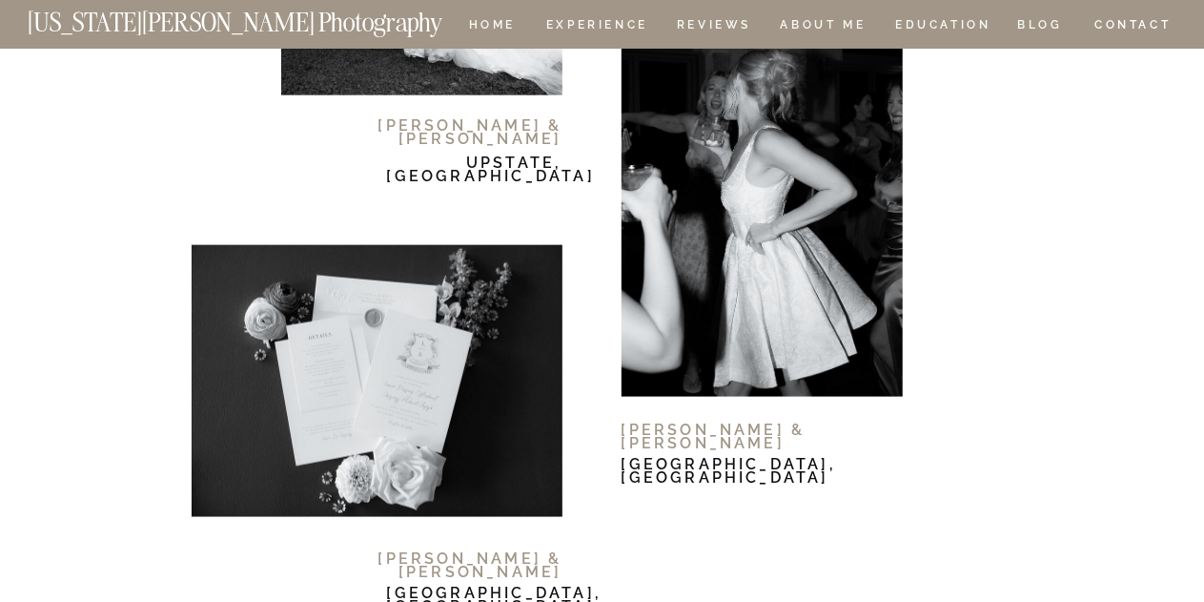
scroll to position [11881, 0]
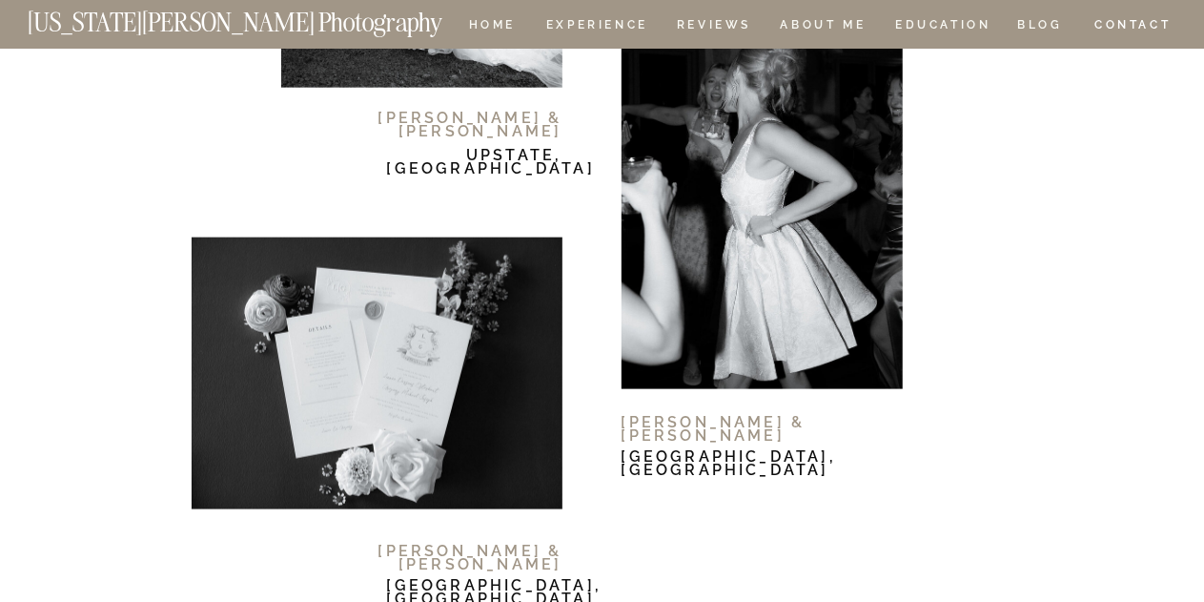
click at [824, 344] on div at bounding box center [762, 203] width 281 height 371
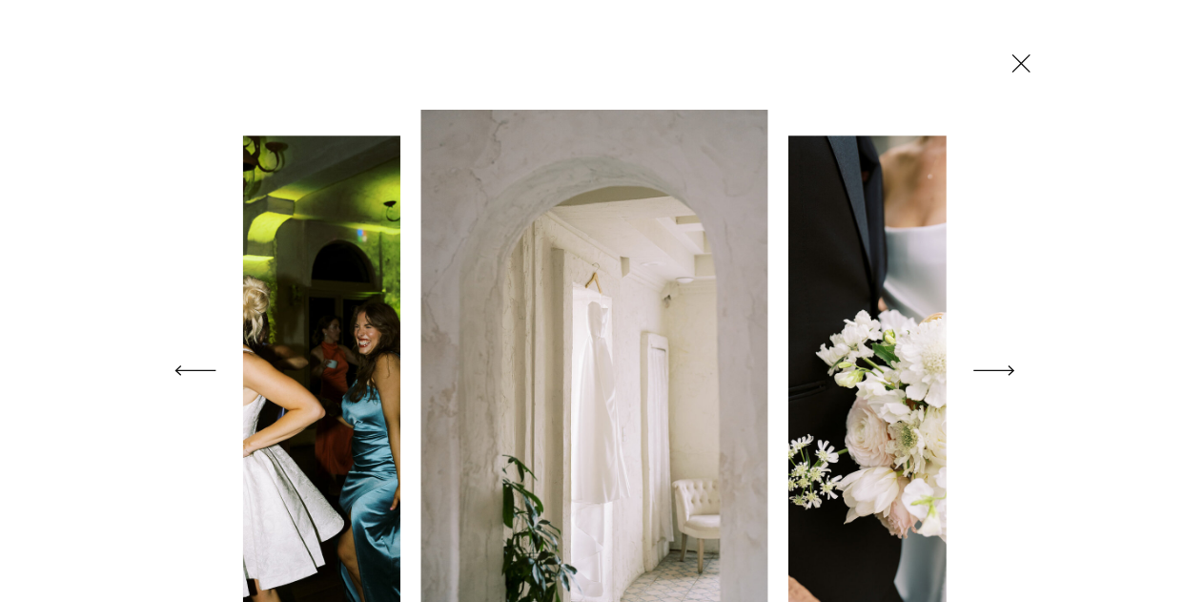
scroll to position [11969, 0]
click at [1000, 364] on icon at bounding box center [994, 370] width 53 height 75
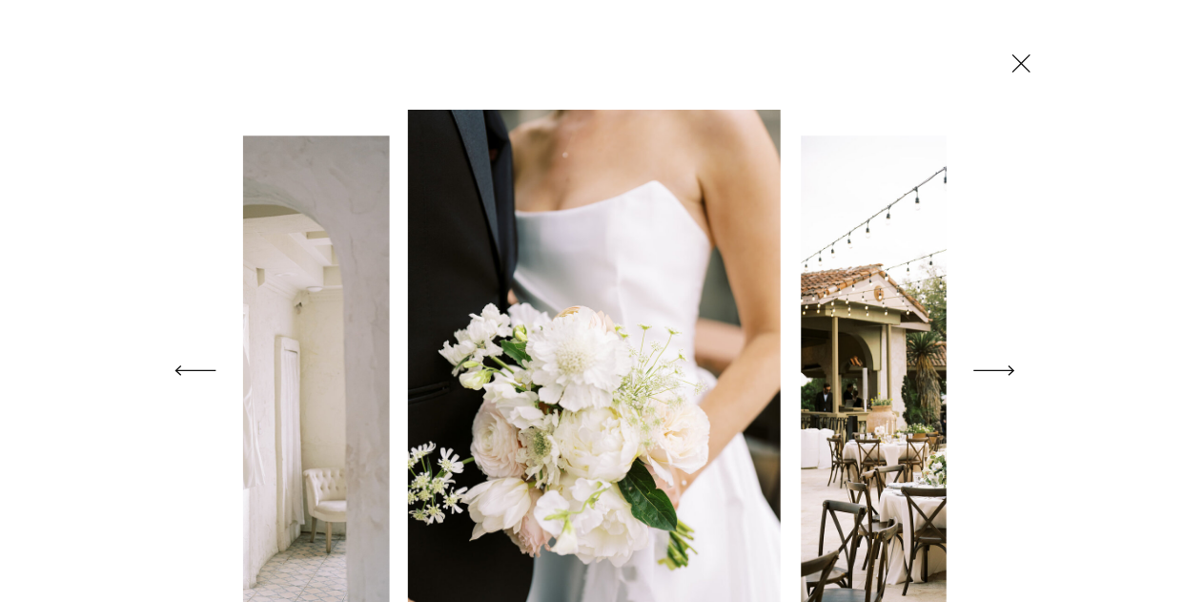
click at [1000, 364] on icon at bounding box center [994, 370] width 53 height 75
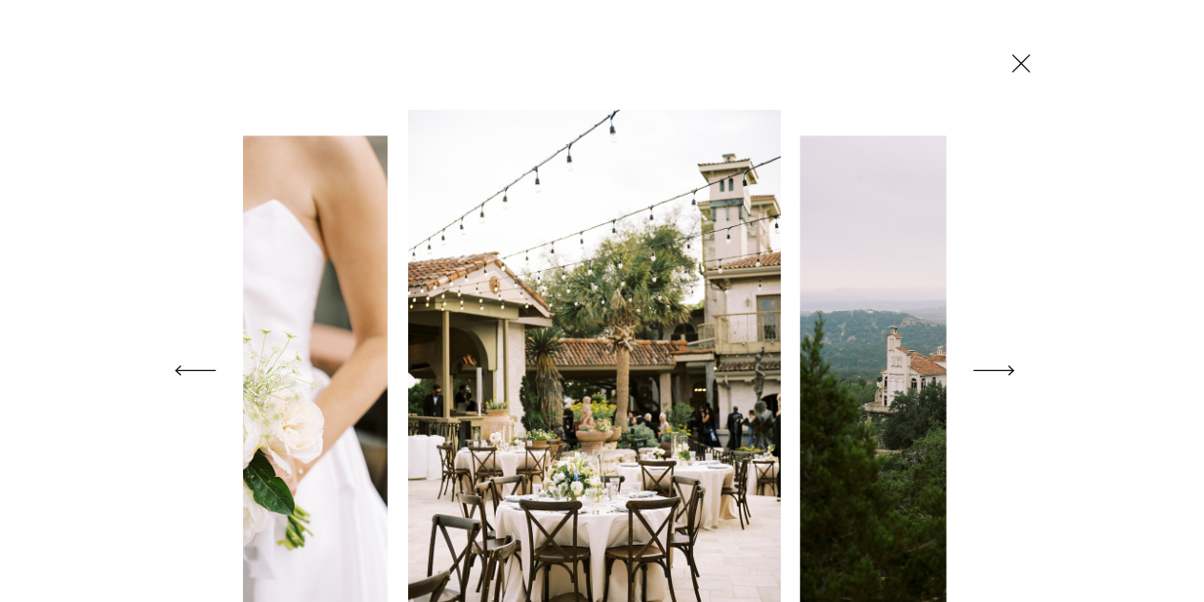
click at [1000, 364] on icon at bounding box center [994, 370] width 53 height 75
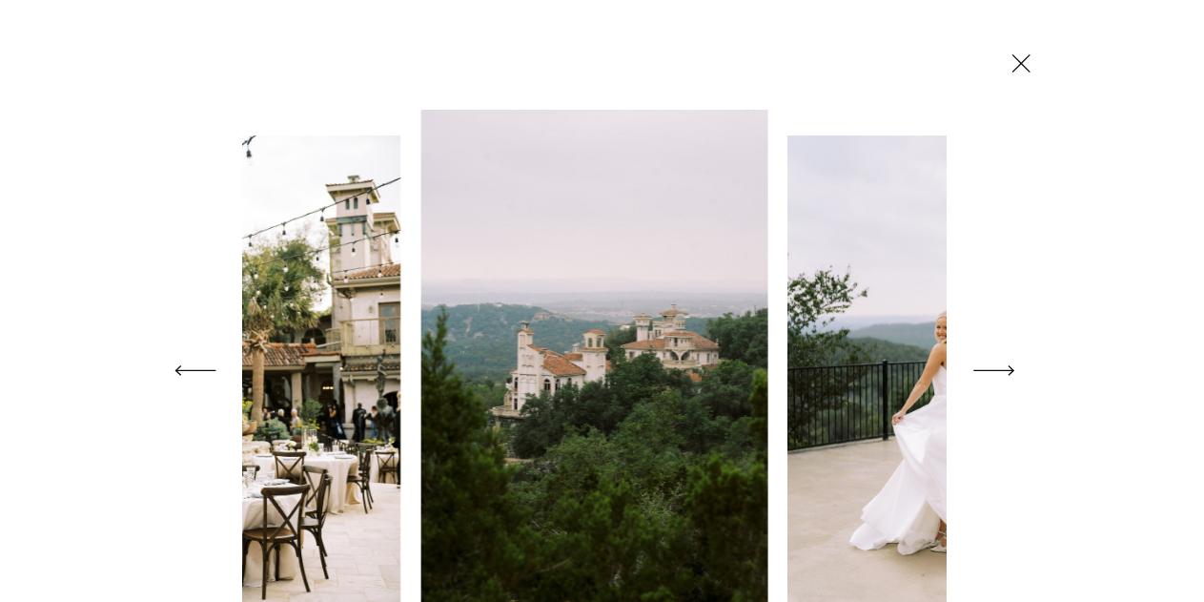
click at [1000, 364] on icon at bounding box center [994, 370] width 53 height 75
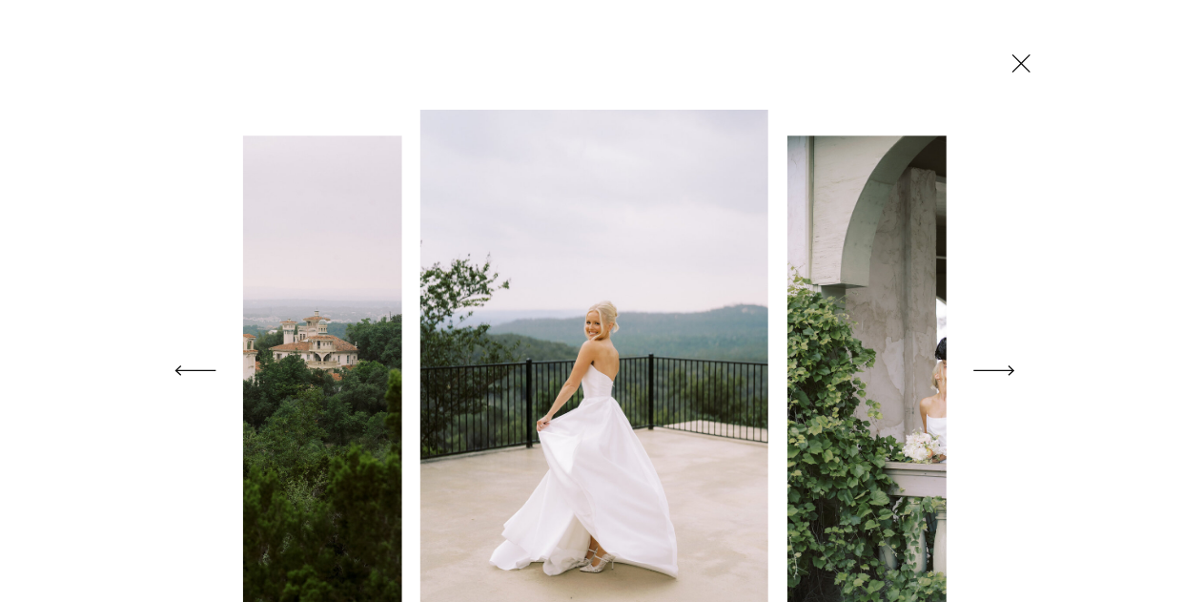
click at [1000, 364] on icon at bounding box center [994, 370] width 53 height 75
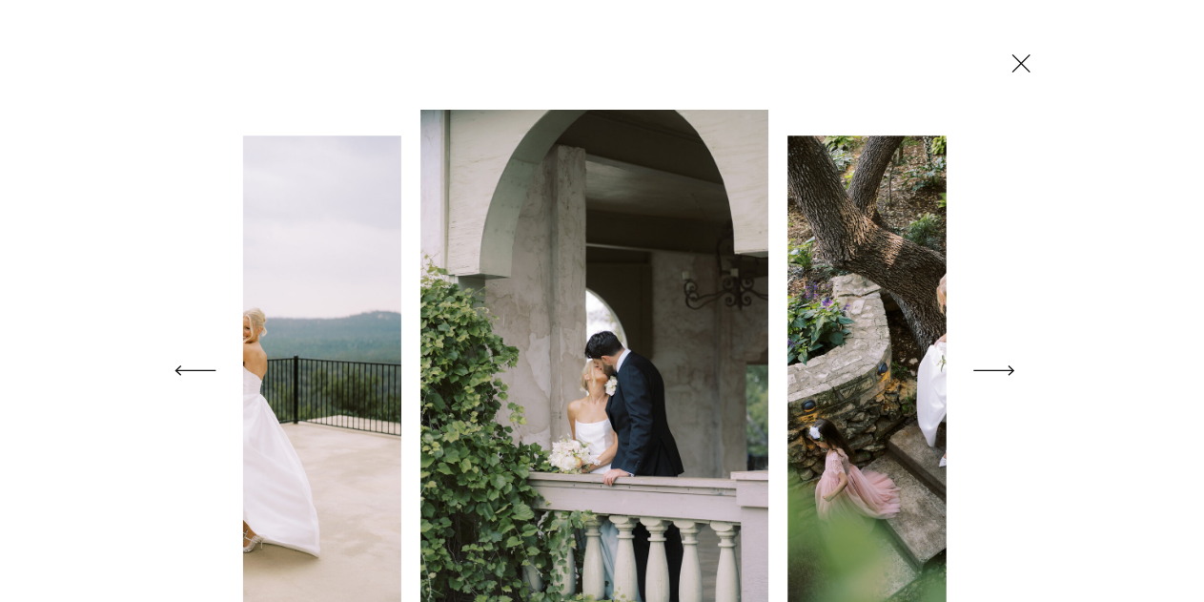
click at [1000, 364] on icon at bounding box center [994, 370] width 53 height 75
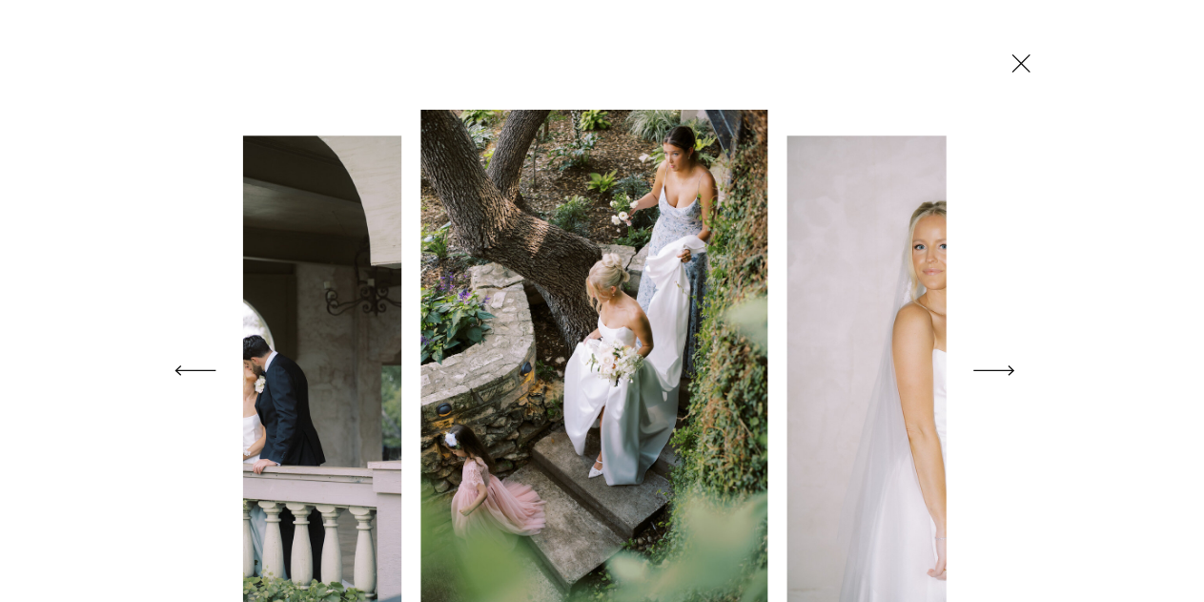
click at [1000, 364] on icon at bounding box center [994, 370] width 53 height 75
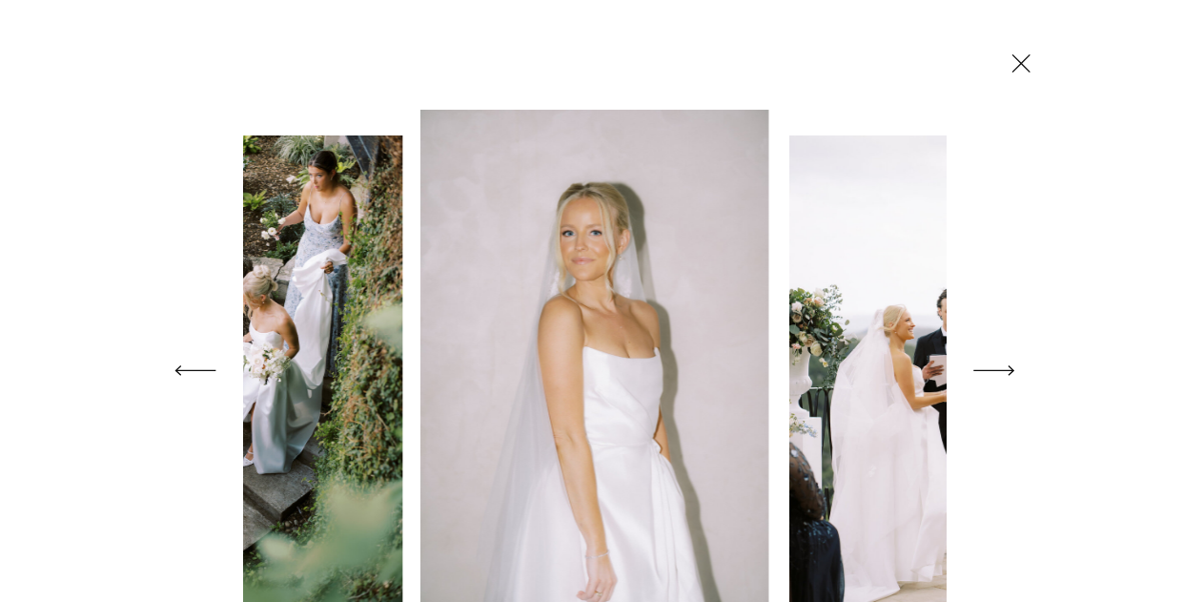
click at [1000, 364] on icon at bounding box center [994, 370] width 53 height 75
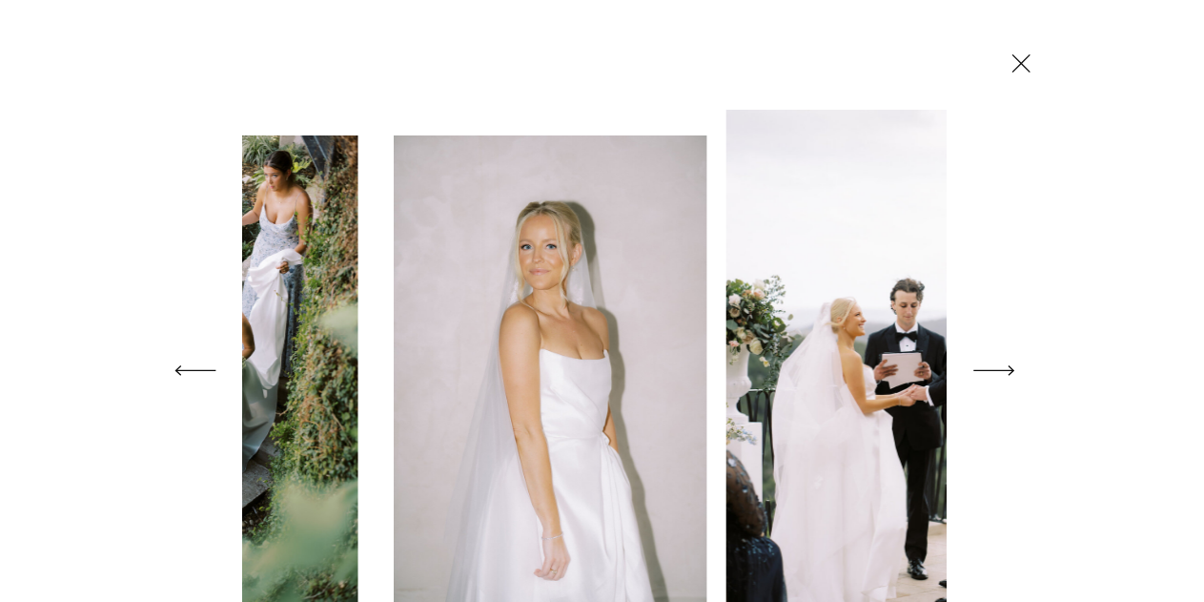
click at [1000, 364] on icon at bounding box center [994, 370] width 53 height 75
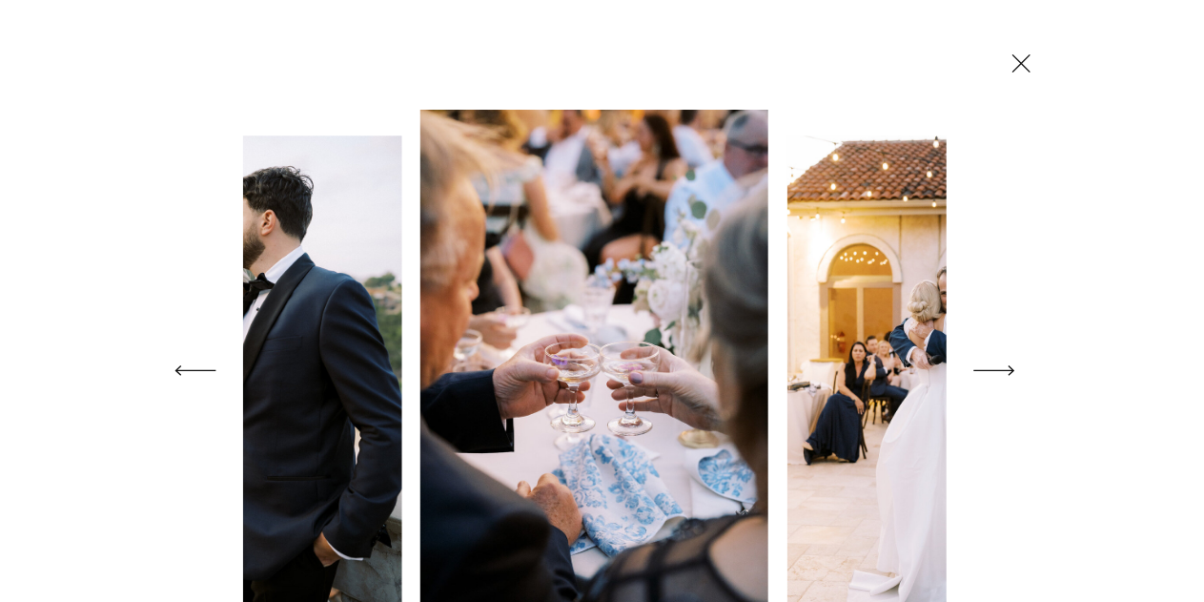
click at [1000, 364] on icon at bounding box center [994, 370] width 53 height 75
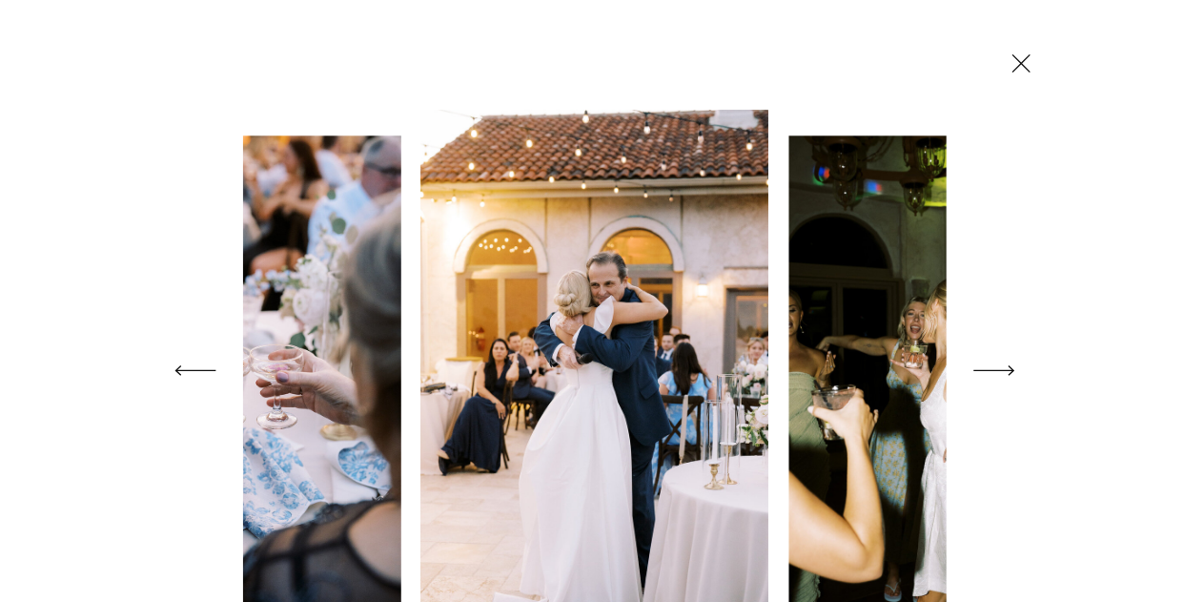
click at [1000, 364] on icon at bounding box center [994, 370] width 53 height 75
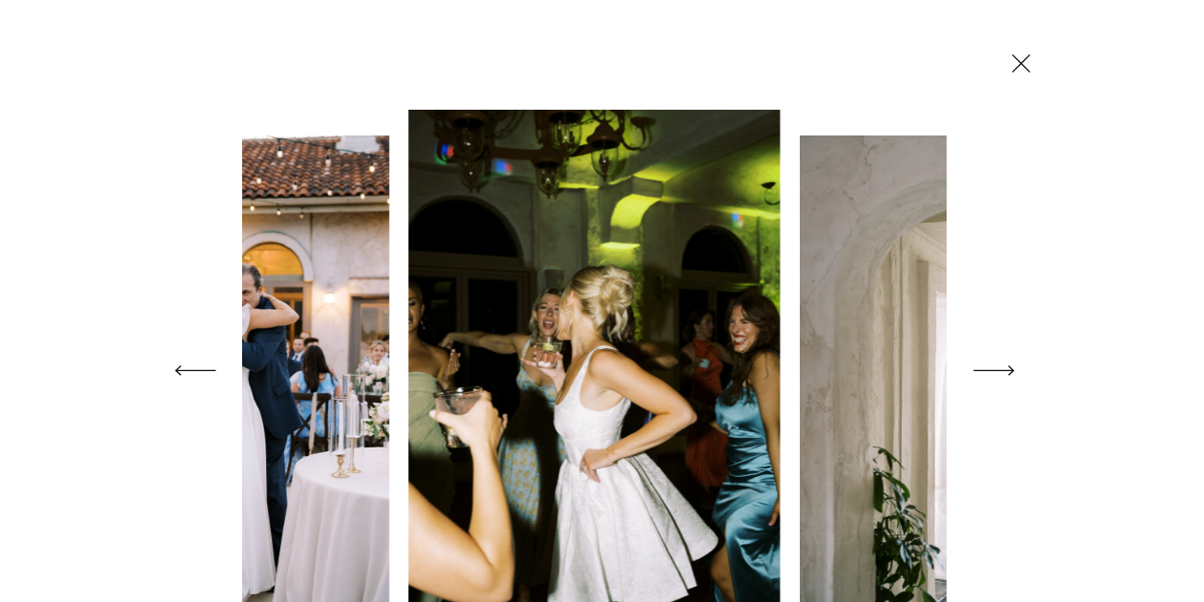
click at [1000, 364] on icon at bounding box center [994, 370] width 53 height 75
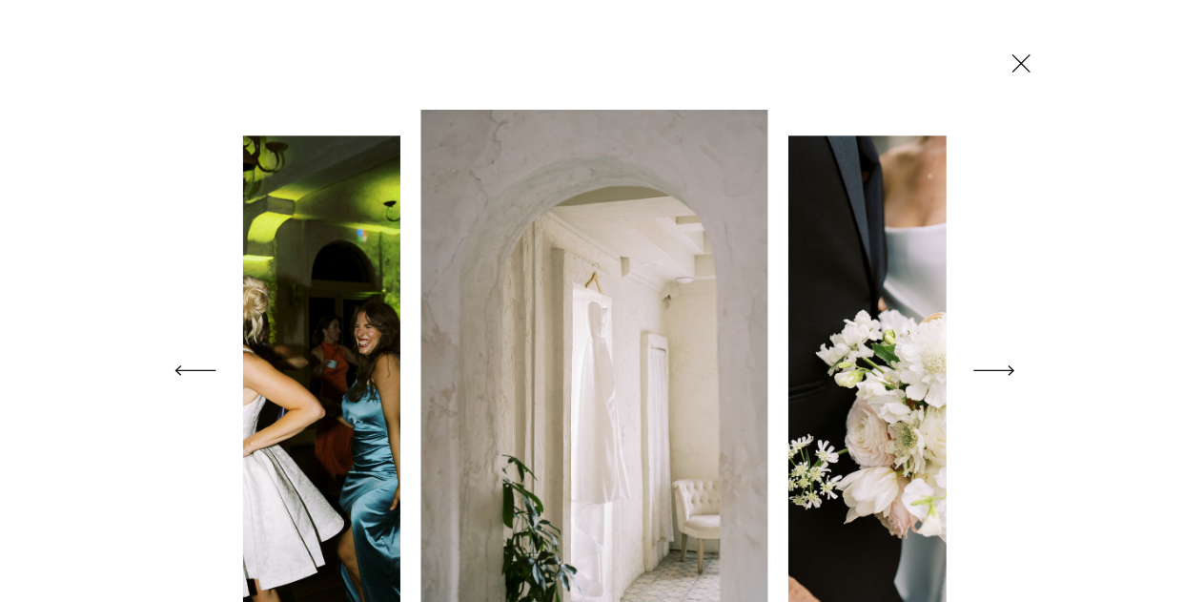
click at [1000, 364] on icon at bounding box center [994, 370] width 53 height 75
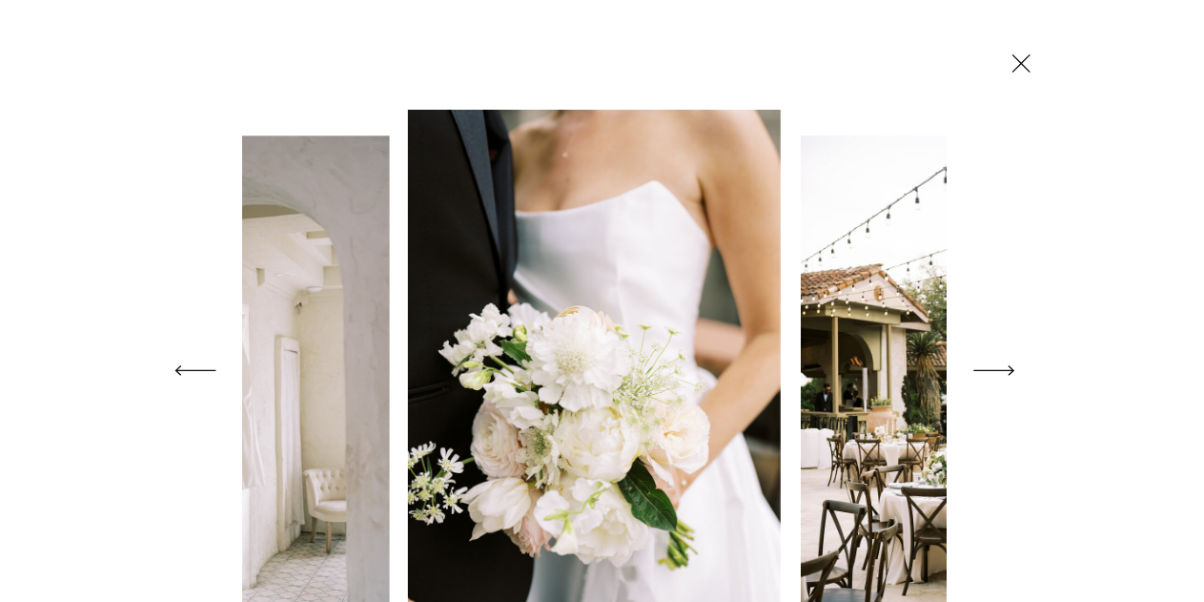
click at [1000, 364] on icon at bounding box center [994, 370] width 53 height 75
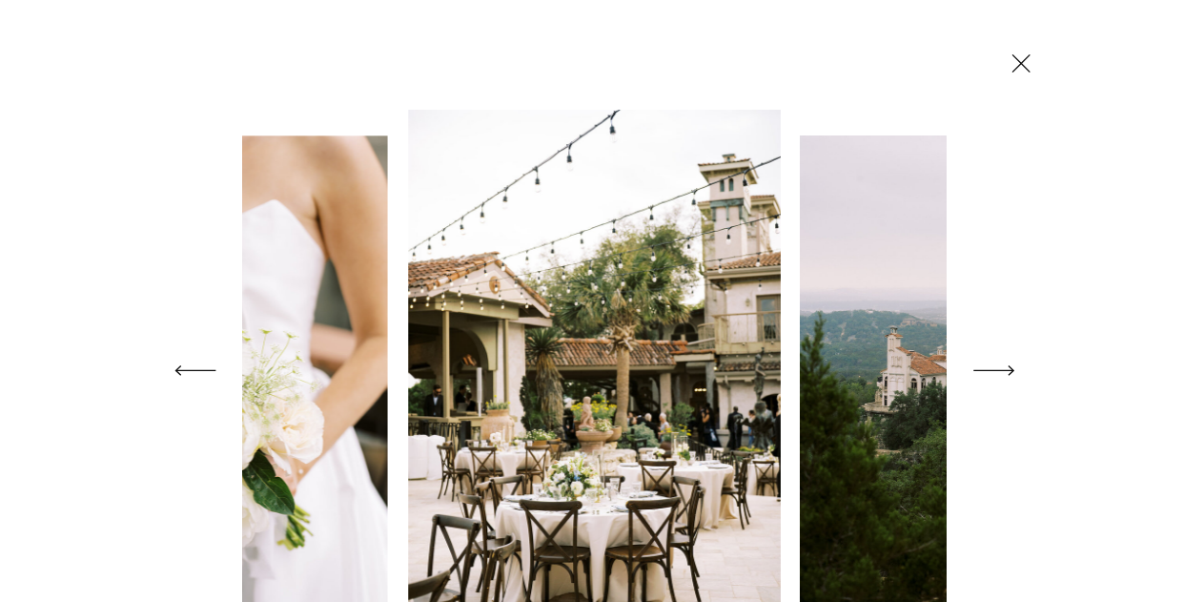
click at [1000, 364] on icon at bounding box center [994, 370] width 53 height 75
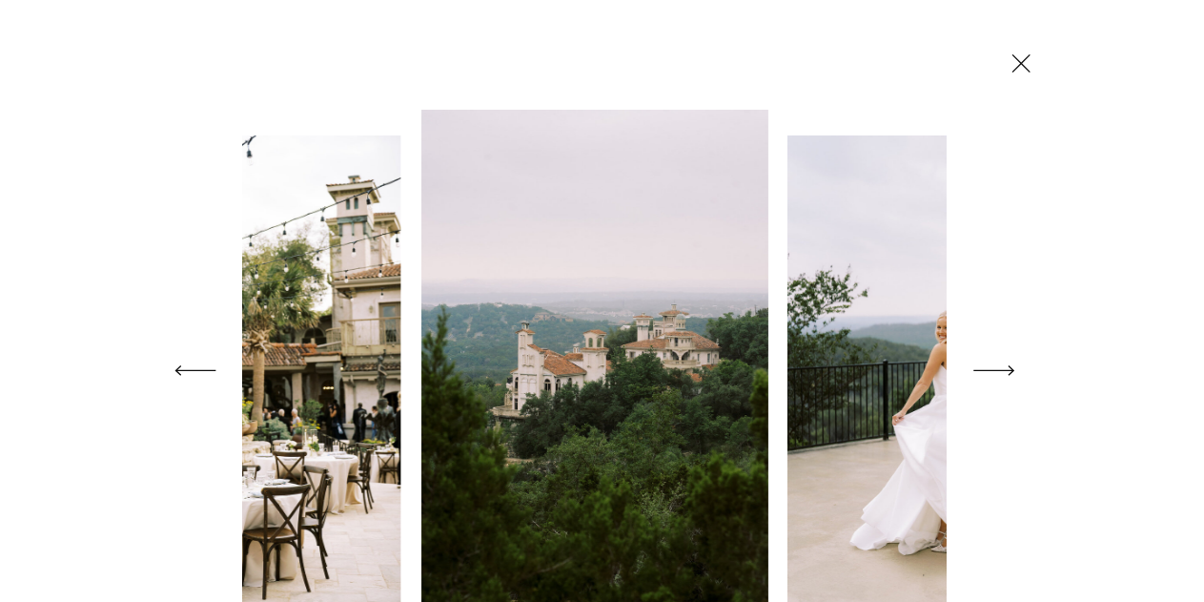
click at [1000, 364] on icon at bounding box center [994, 370] width 53 height 75
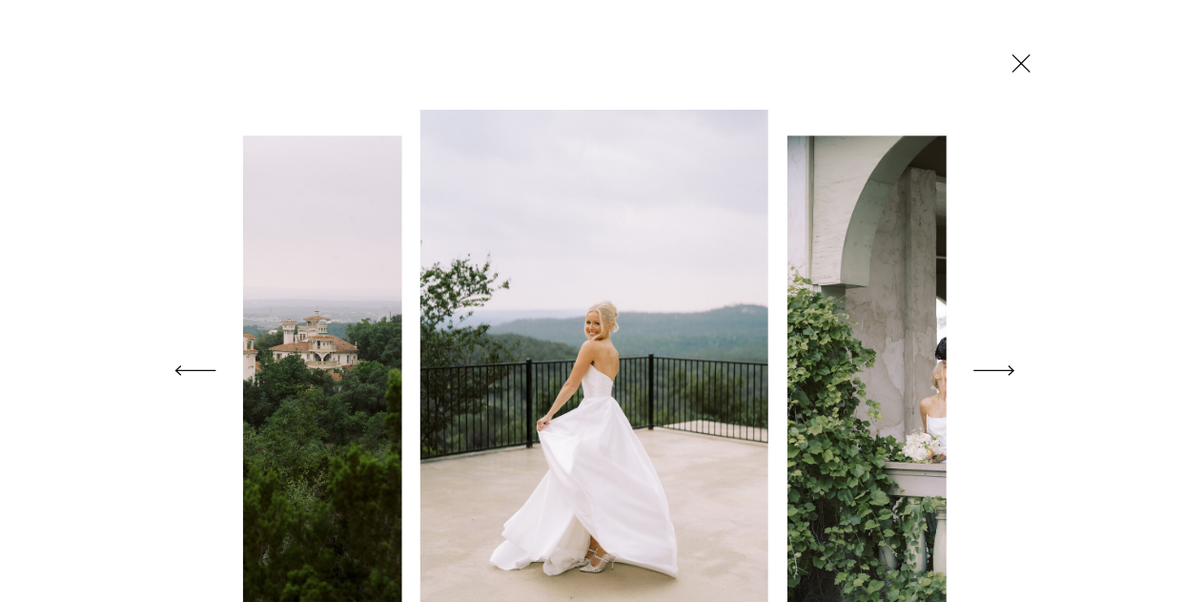
click at [1001, 366] on icon at bounding box center [994, 370] width 53 height 75
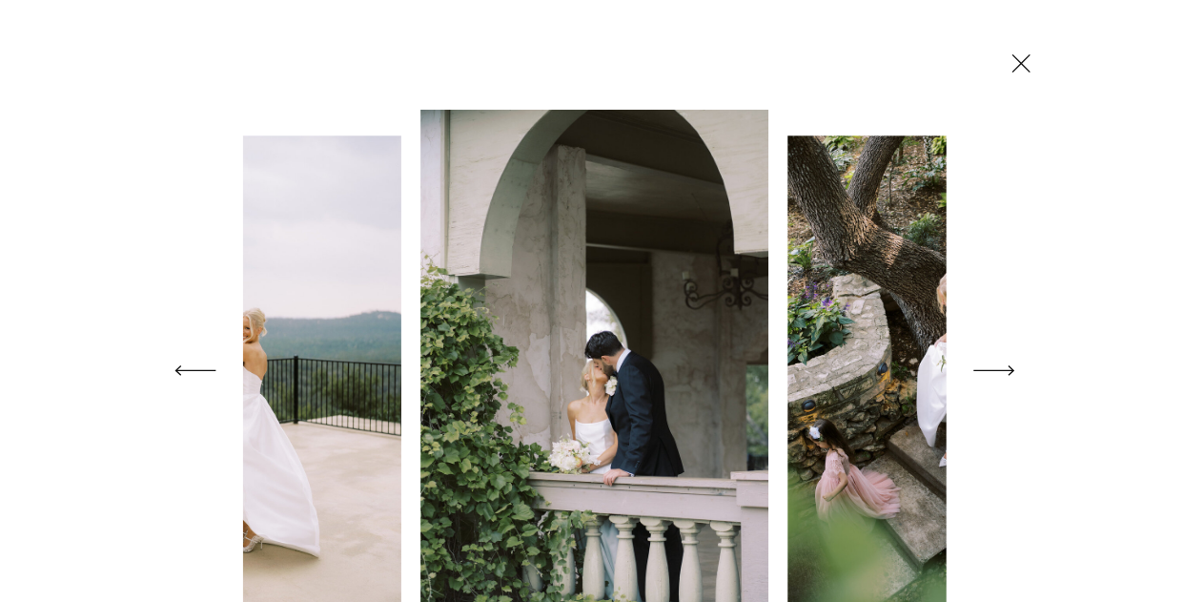
scroll to position [12029, 0]
click at [993, 371] on icon at bounding box center [994, 370] width 53 height 75
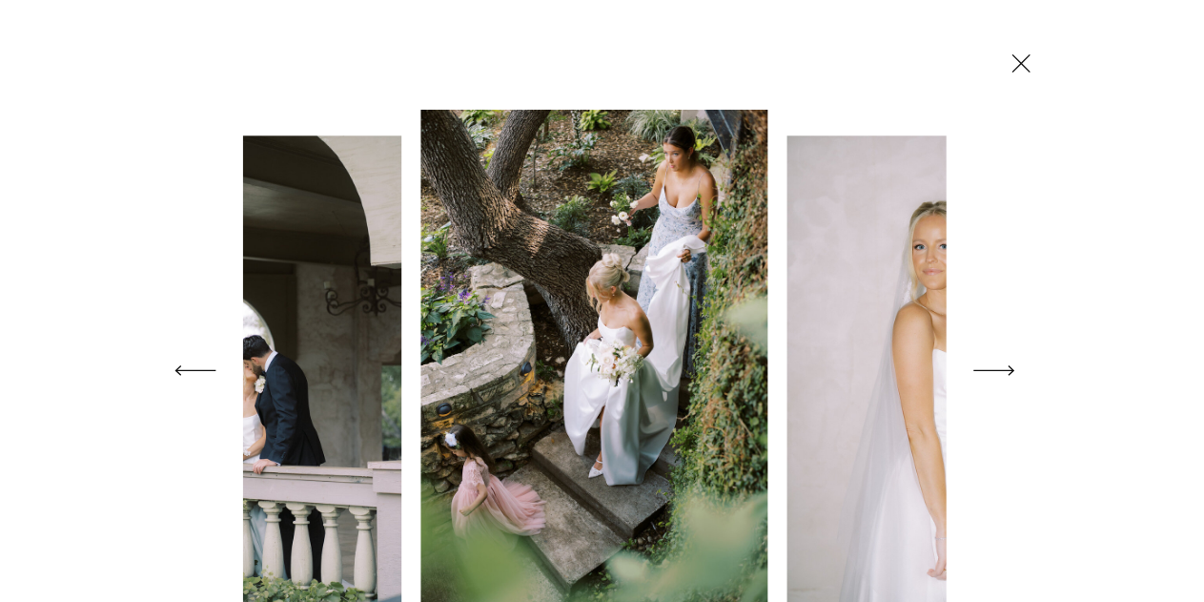
click at [993, 371] on icon at bounding box center [994, 370] width 53 height 75
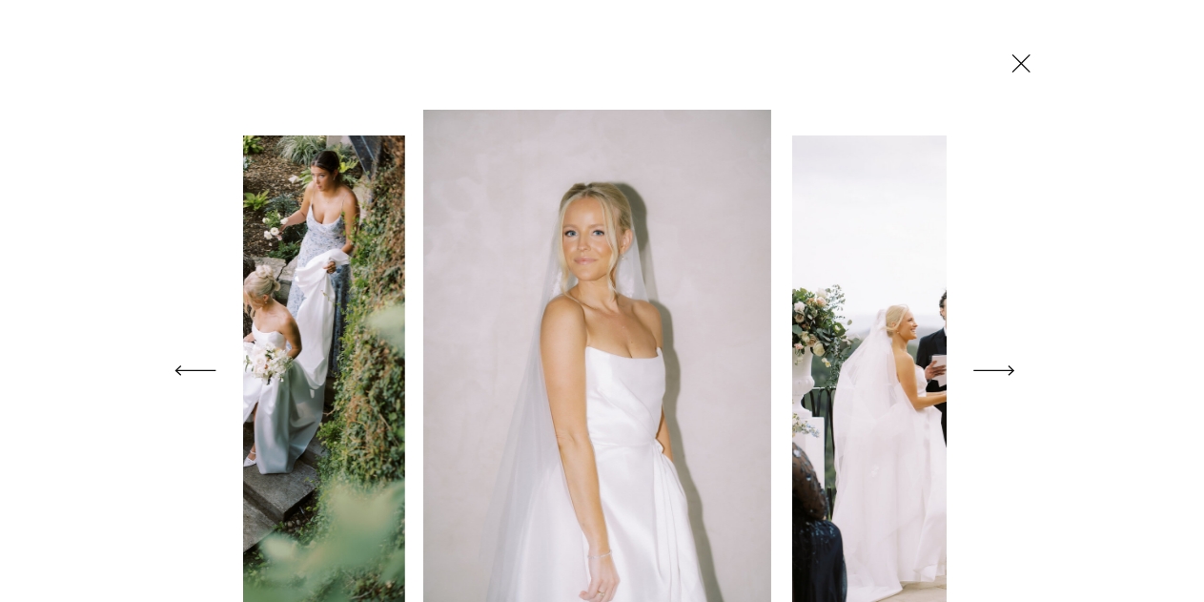
click at [993, 371] on icon at bounding box center [994, 370] width 53 height 75
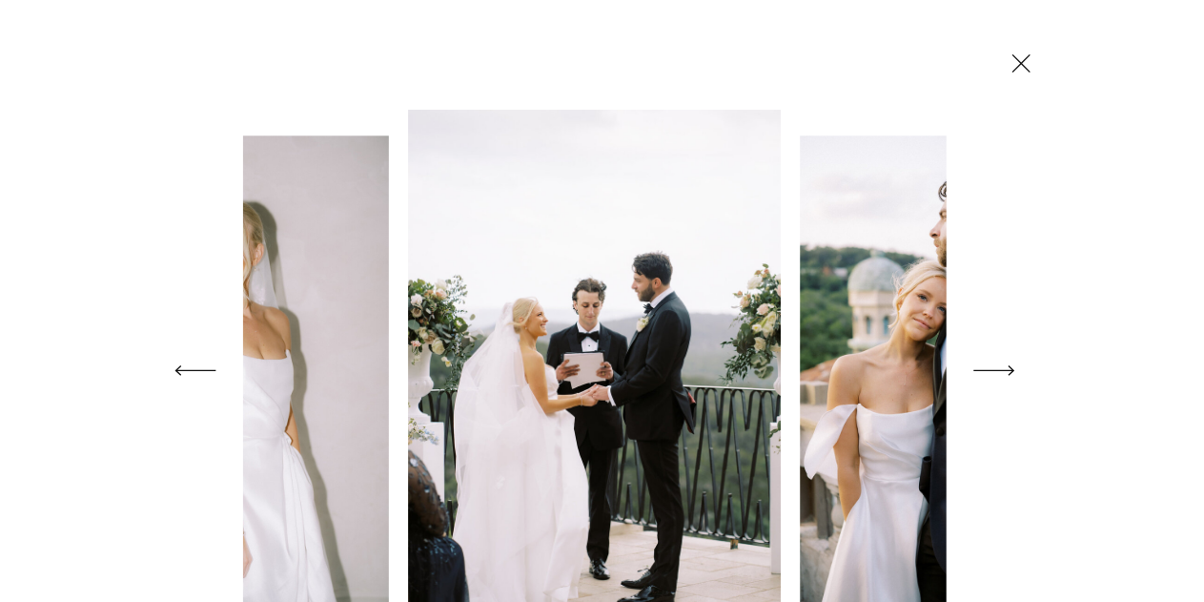
click at [993, 371] on icon at bounding box center [994, 370] width 53 height 75
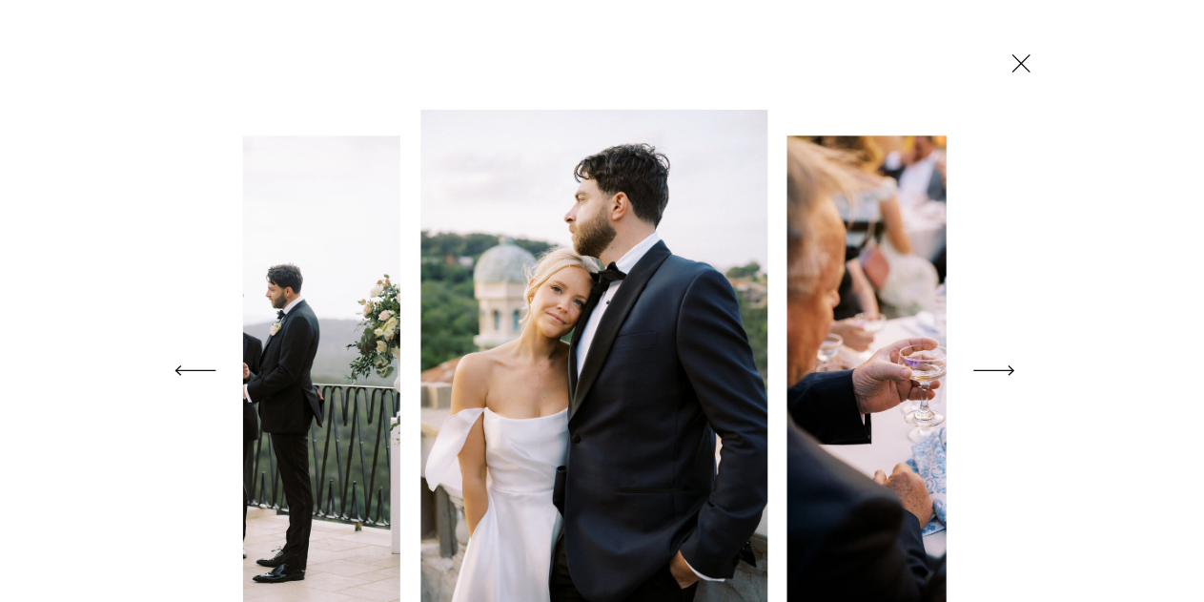
click at [993, 371] on icon at bounding box center [994, 370] width 53 height 75
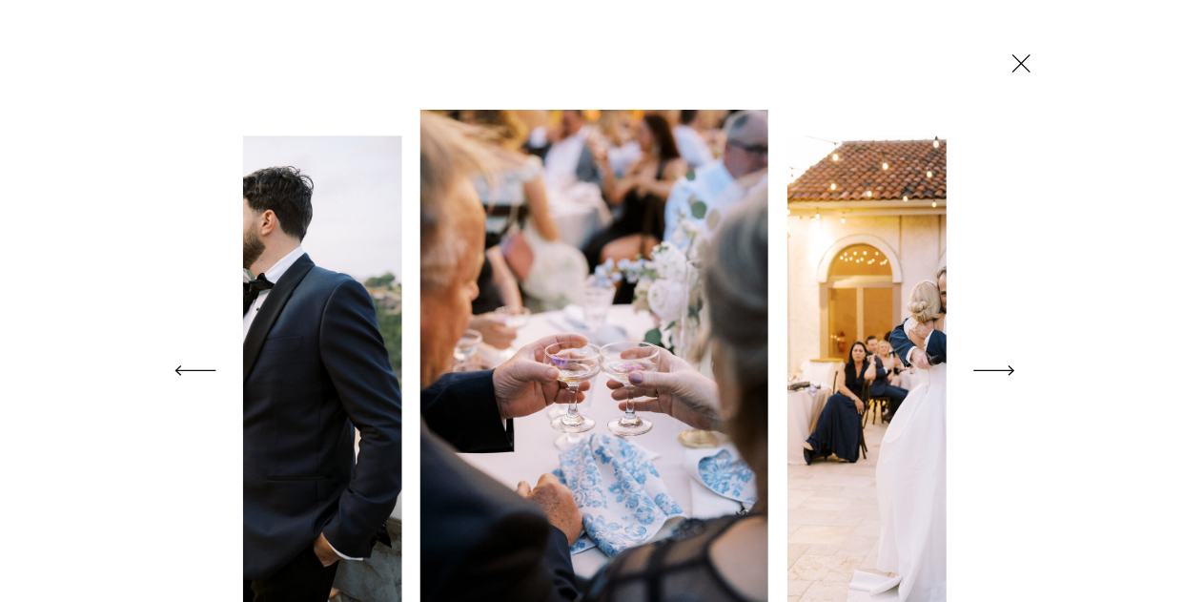
click at [1023, 68] on icon at bounding box center [1021, 63] width 31 height 33
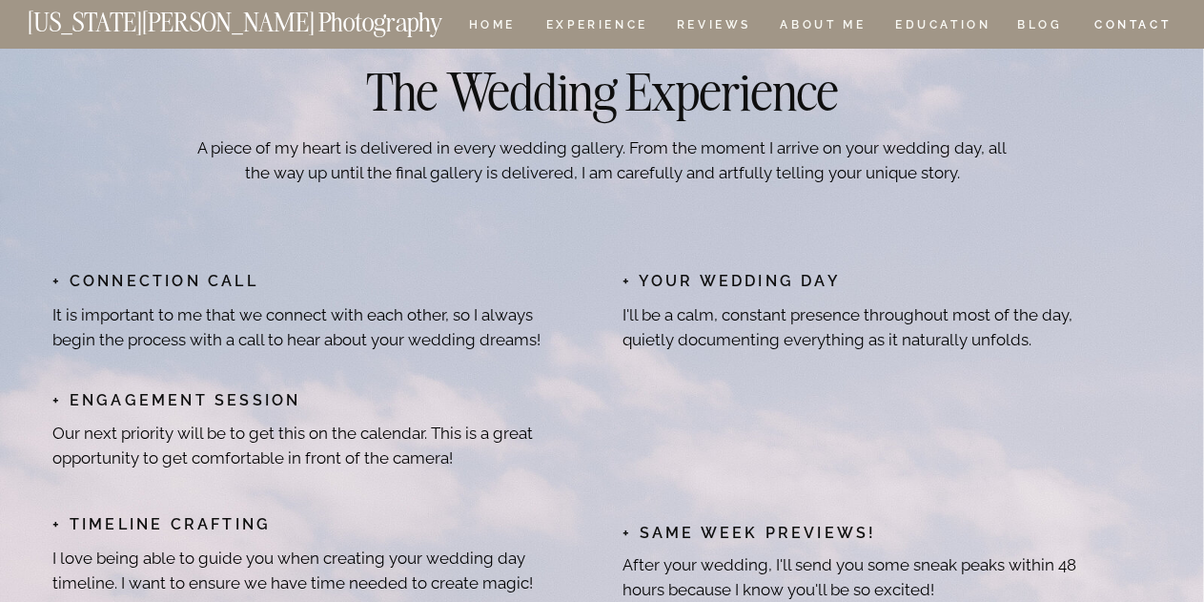
scroll to position [9362, 0]
